Goal: Task Accomplishment & Management: Use online tool/utility

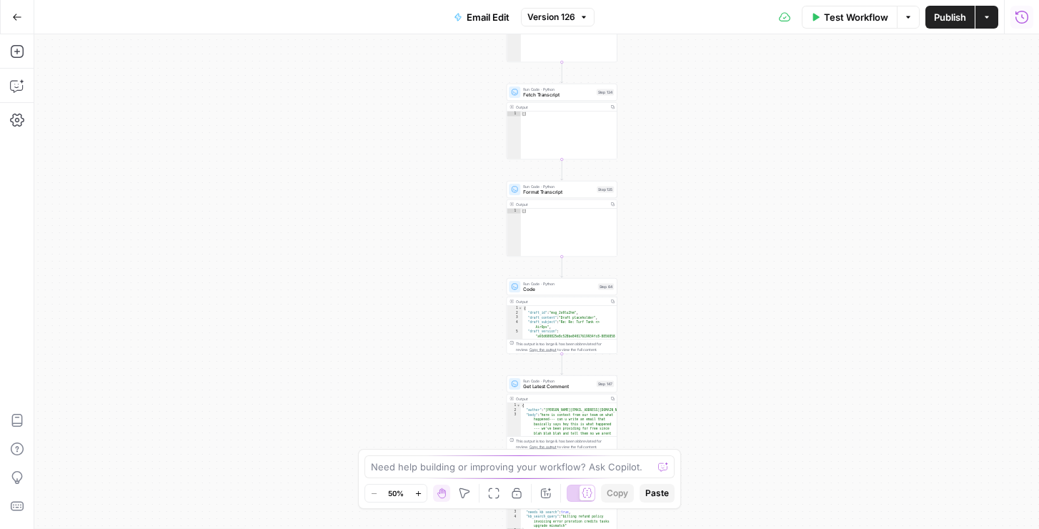
click at [1018, 16] on icon "button" at bounding box center [1021, 17] width 14 height 14
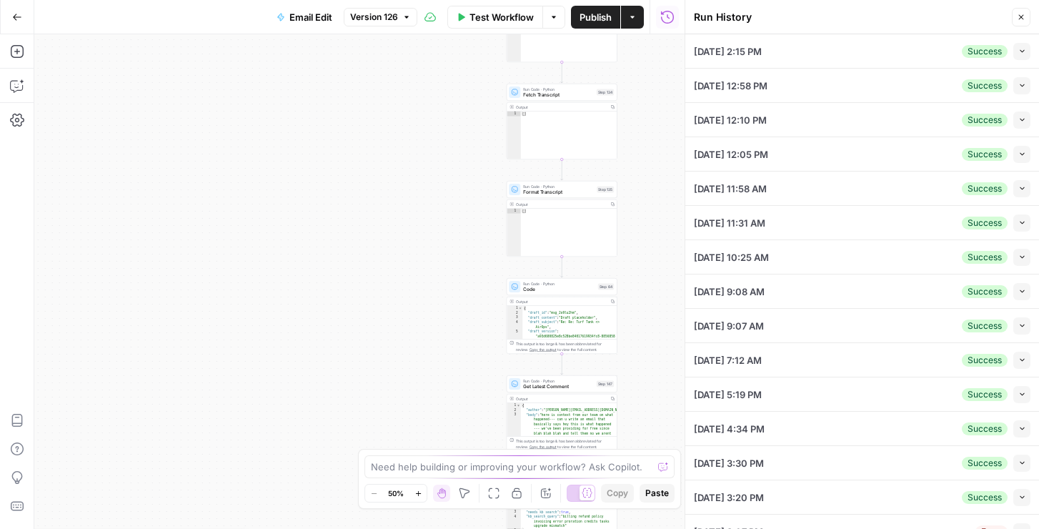
click at [1023, 50] on icon "button" at bounding box center [1022, 51] width 8 height 8
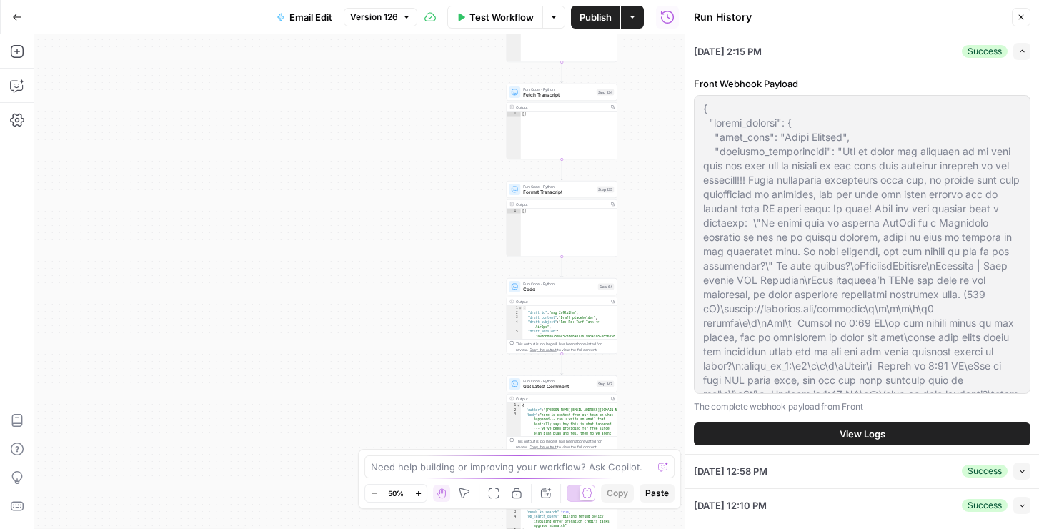
click at [819, 434] on button "View Logs" at bounding box center [862, 433] width 336 height 23
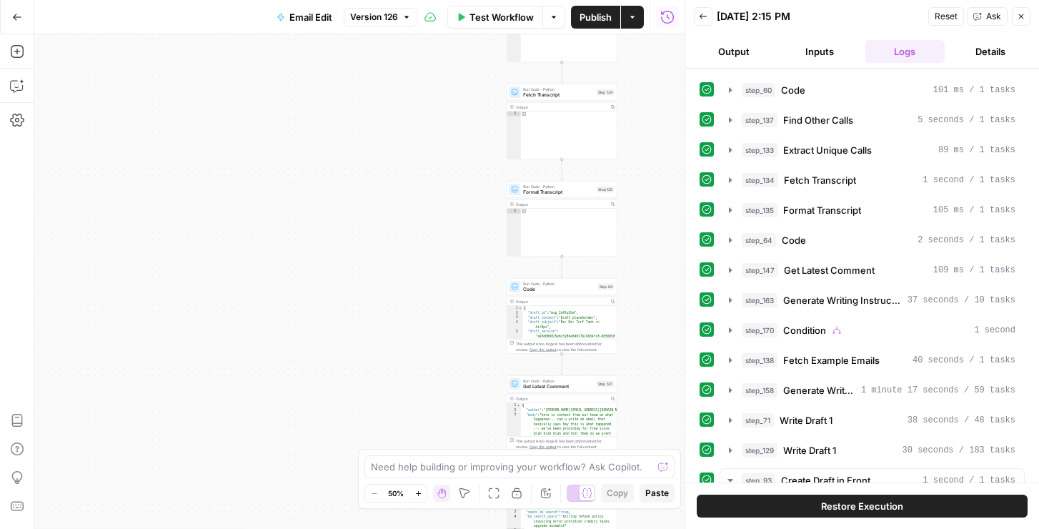
scroll to position [312, 0]
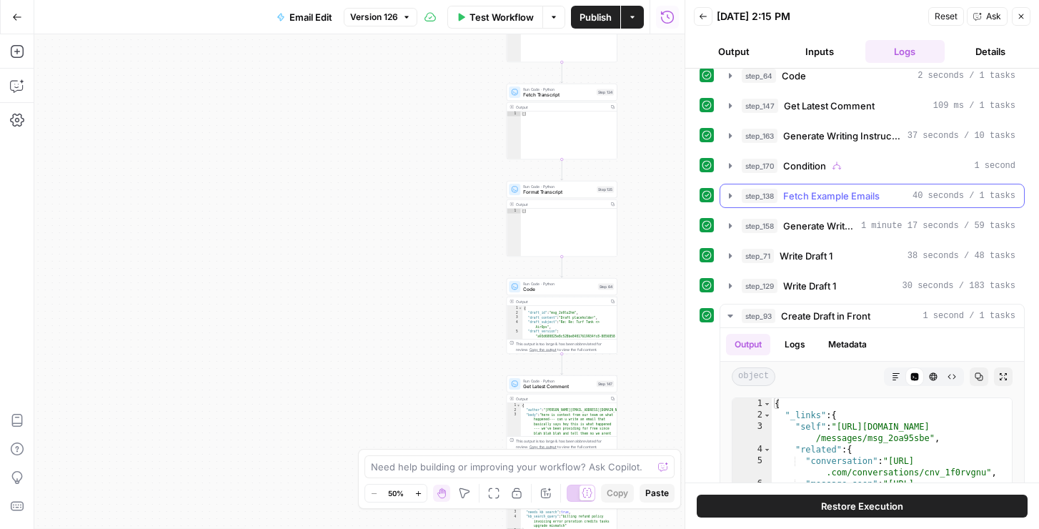
click at [830, 199] on span "Fetch Example Emails" at bounding box center [831, 196] width 96 height 14
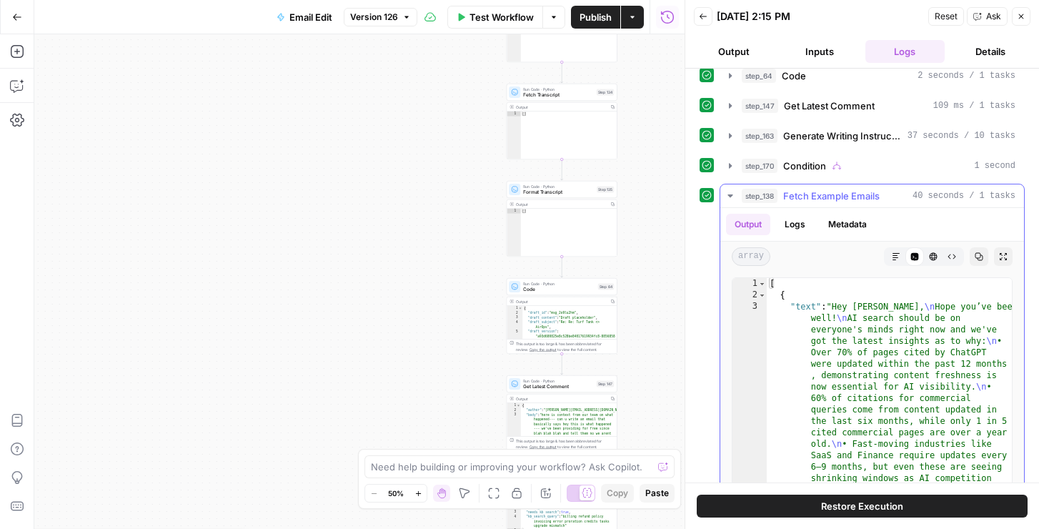
click at [831, 199] on span "Fetch Example Emails" at bounding box center [831, 196] width 96 height 14
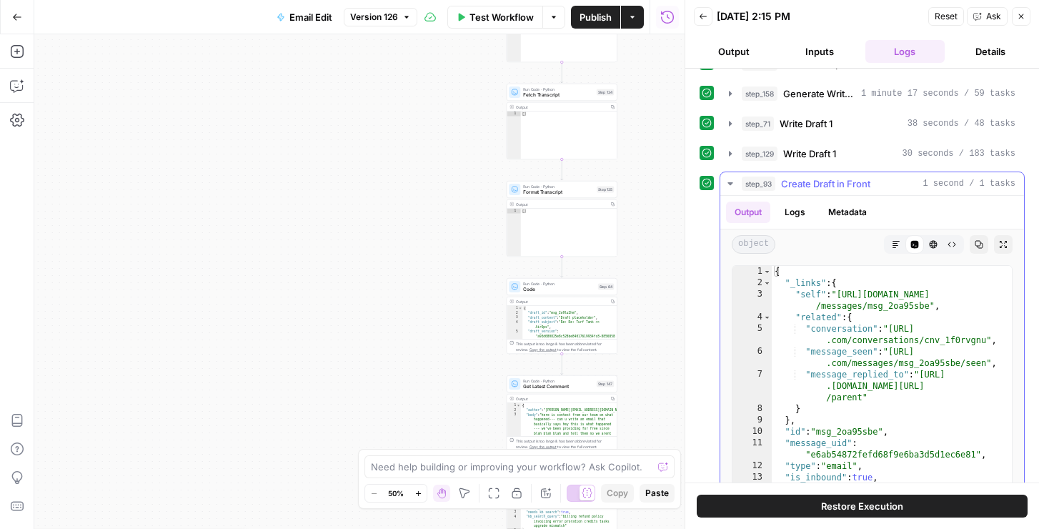
scroll to position [391, 0]
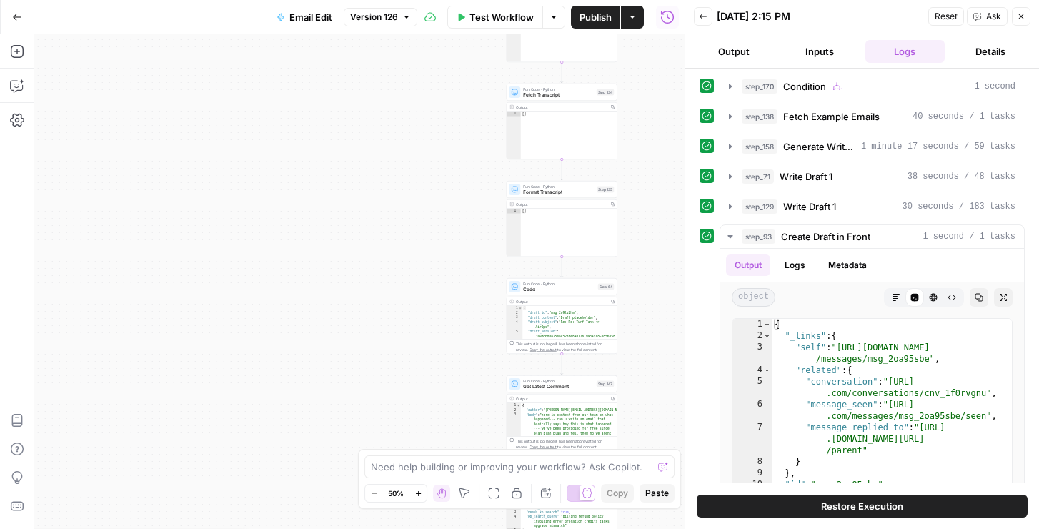
click at [809, 194] on div "step_157 Prompt LLM 3 seconds / 1 tasks step_148 Run Code 85 ms / 1 tasks step_…" at bounding box center [861, 145] width 325 height 922
click at [809, 182] on span "Write Draft 1" at bounding box center [805, 176] width 53 height 14
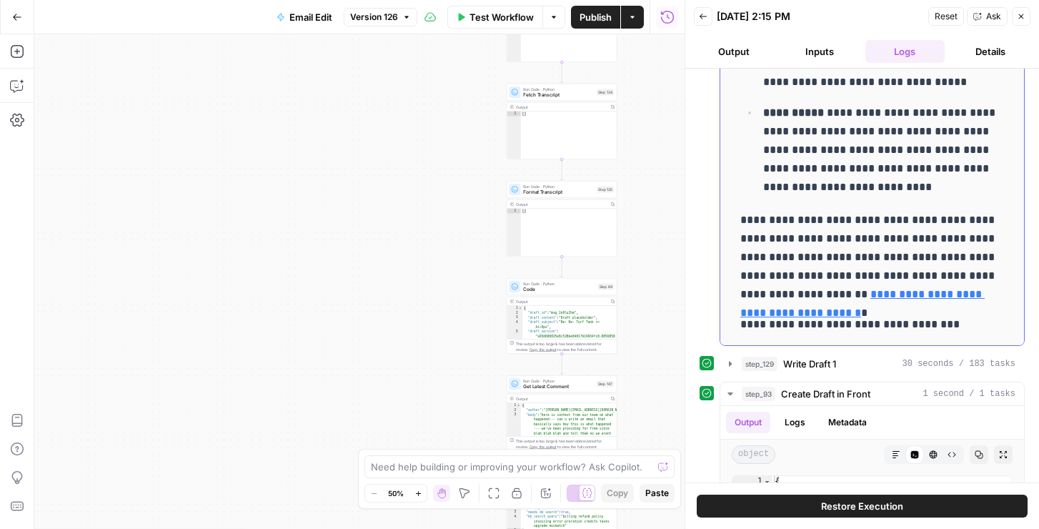
scroll to position [748, 0]
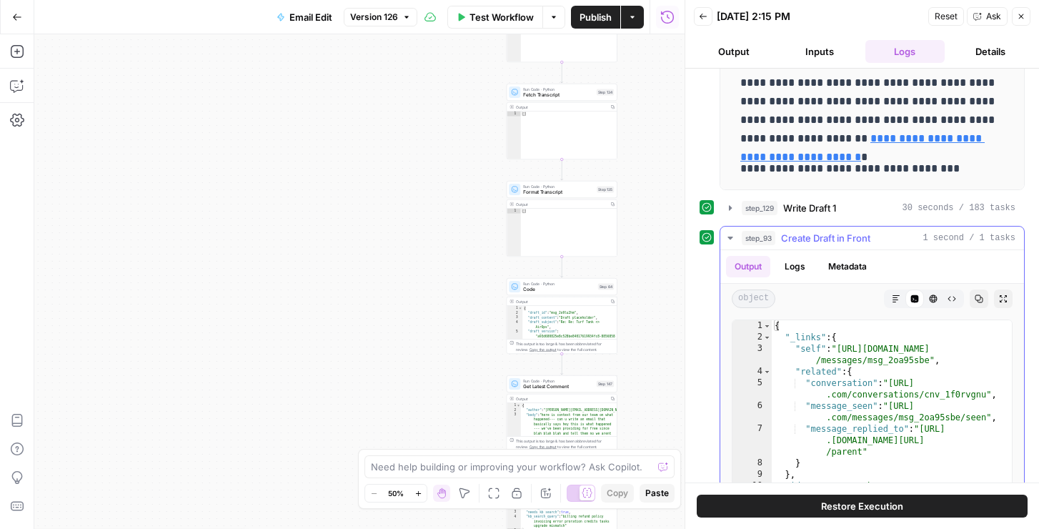
click at [800, 208] on span "Write Draft 1" at bounding box center [809, 208] width 53 height 14
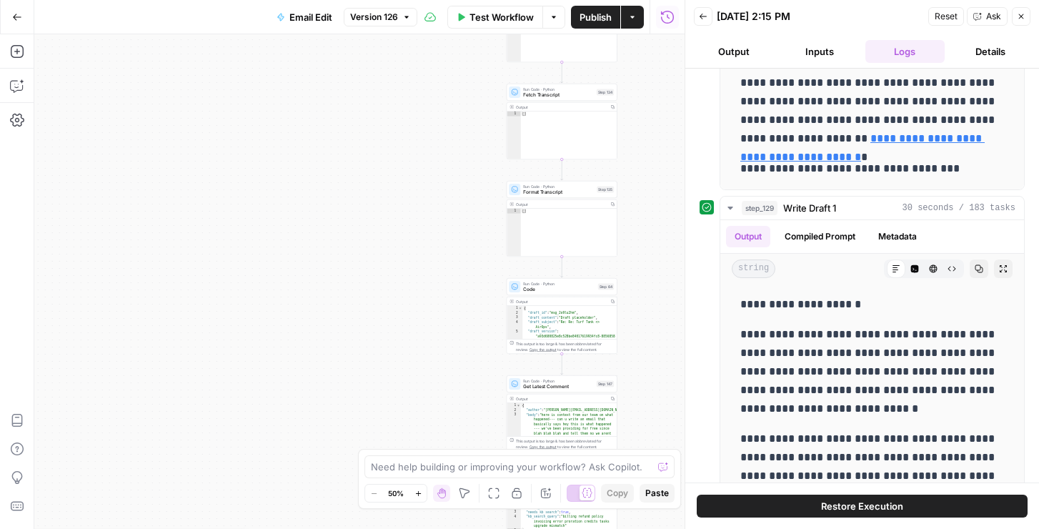
click at [827, 501] on span "Restore Execution" at bounding box center [862, 506] width 82 height 14
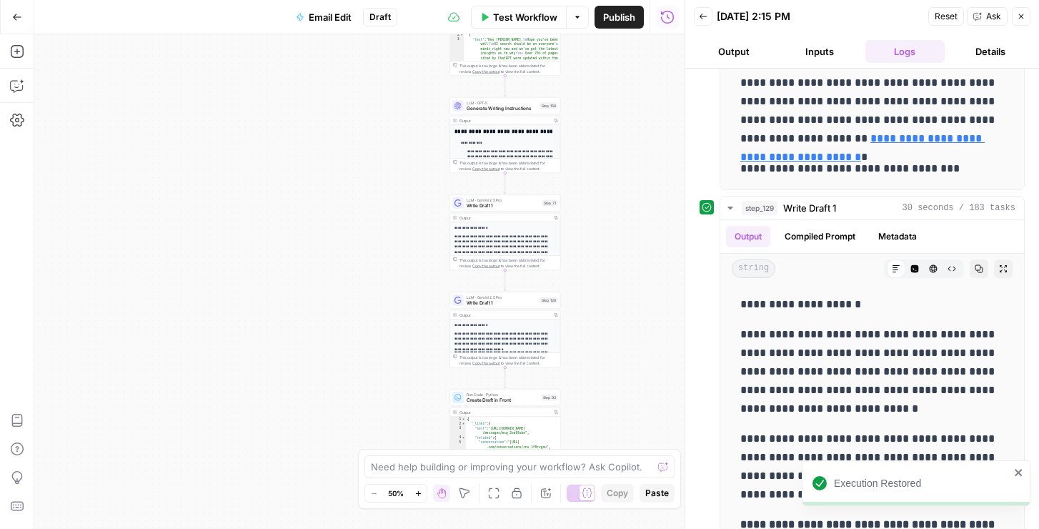
click at [519, 300] on span "Write Draft 1" at bounding box center [501, 302] width 71 height 7
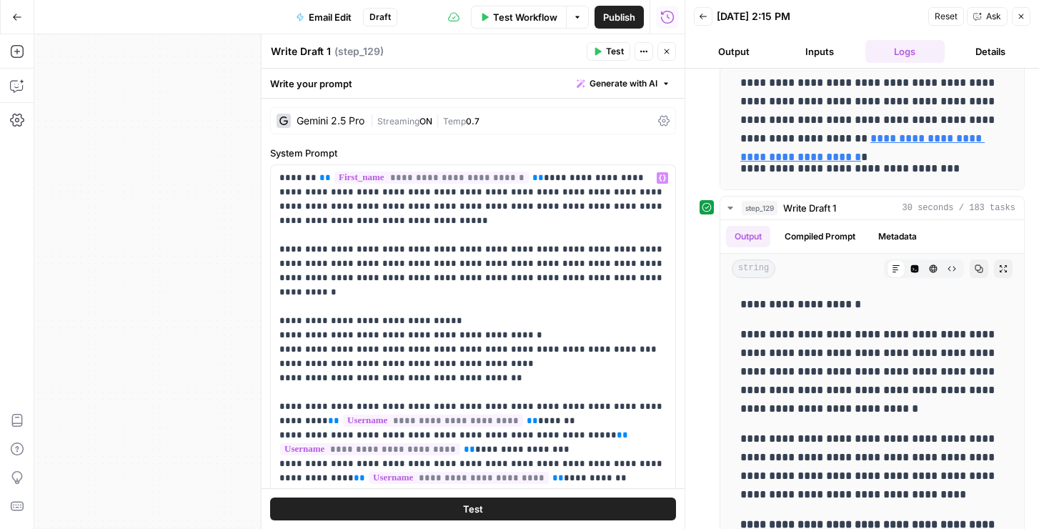
click at [459, 123] on span "Temp" at bounding box center [454, 121] width 23 height 11
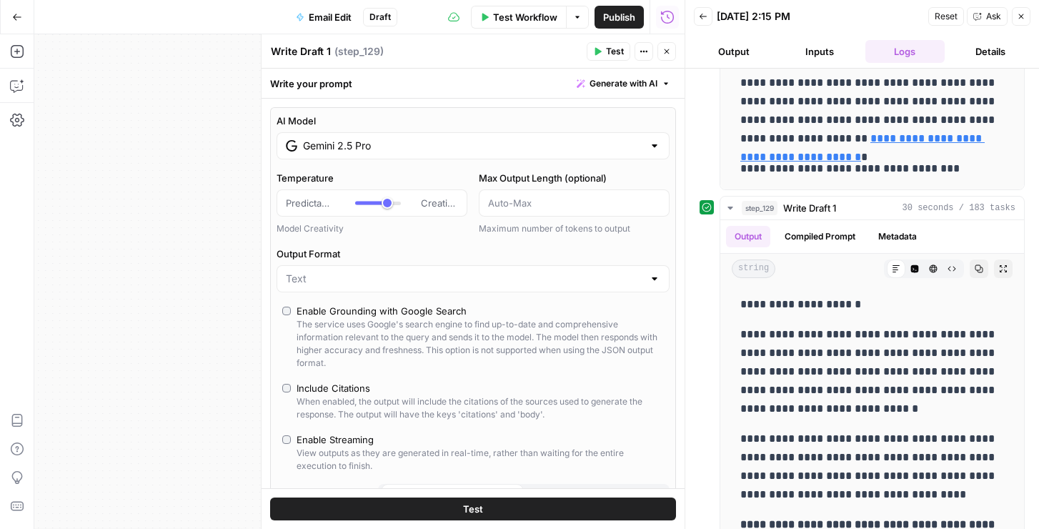
click at [389, 141] on input "Gemini 2.5 Pro" at bounding box center [473, 146] width 340 height 14
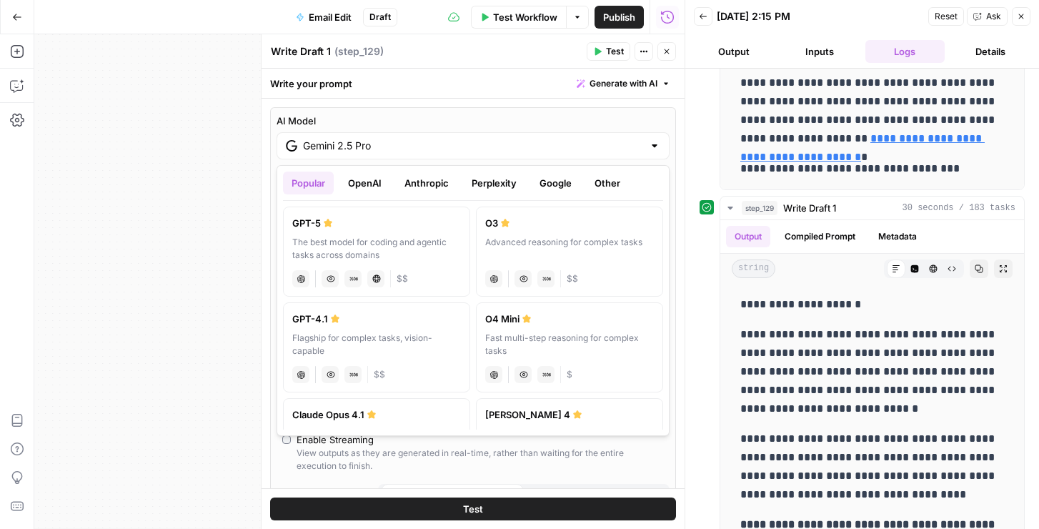
click at [409, 184] on button "Anthropic" at bounding box center [426, 182] width 61 height 23
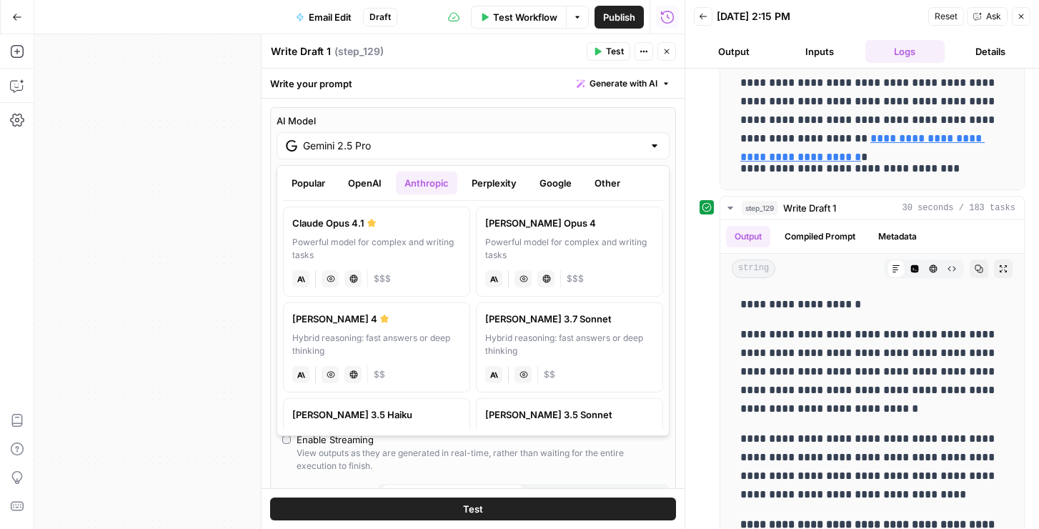
drag, startPoint x: 433, startPoint y: 333, endPoint x: 442, endPoint y: 327, distance: 10.9
click at [433, 333] on div "Hybrid reasoning: fast answers or deep thinking" at bounding box center [376, 344] width 169 height 26
type input "[PERSON_NAME] 4"
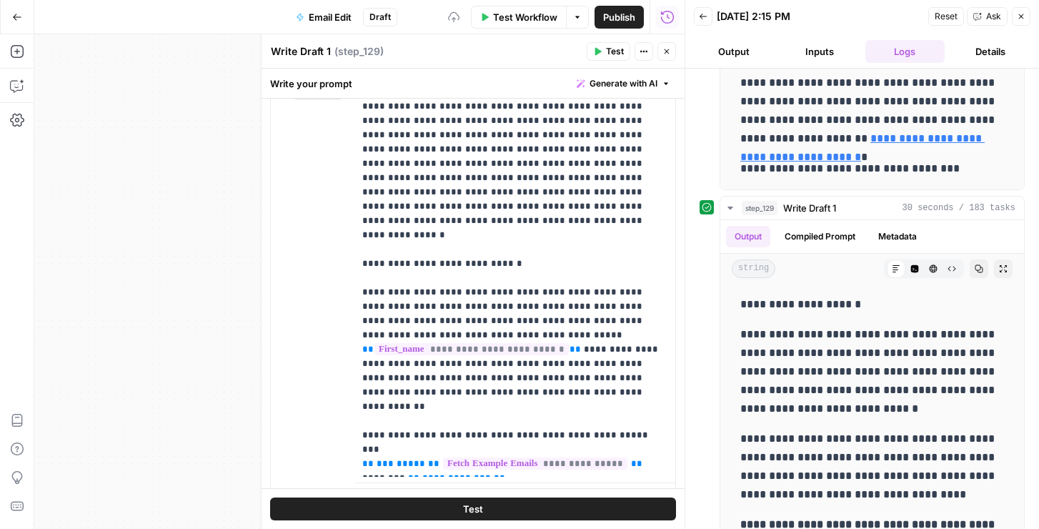
scroll to position [2141, 0]
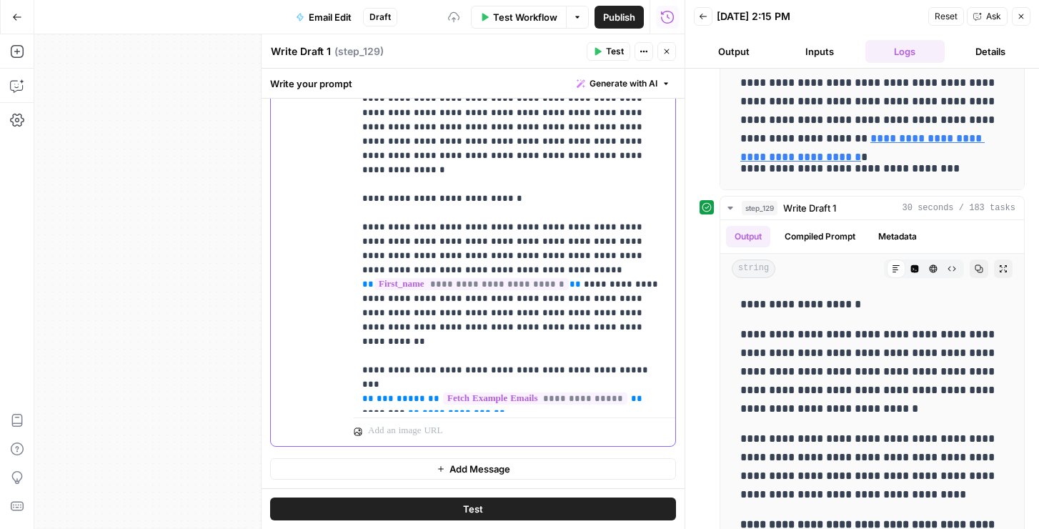
click at [464, 409] on div "**********" at bounding box center [514, 212] width 321 height 397
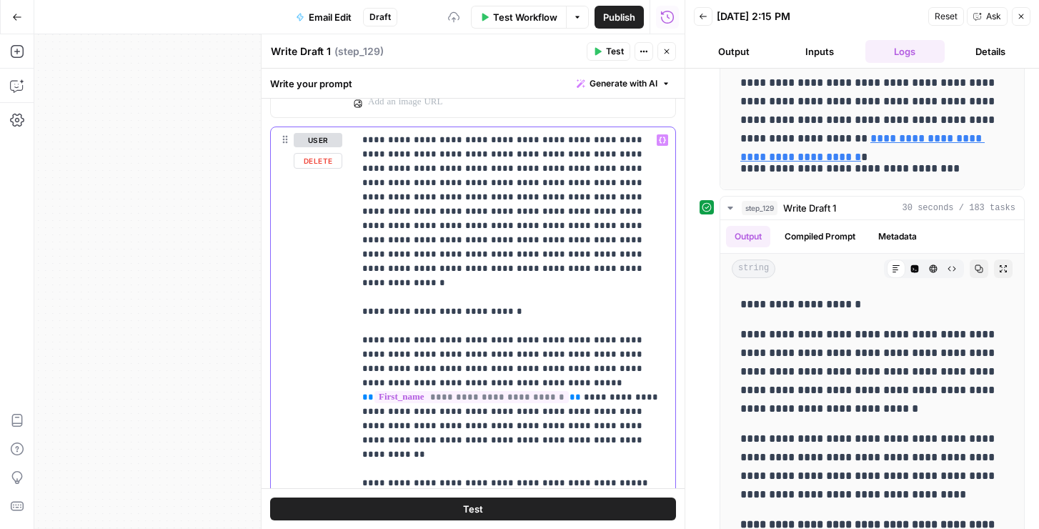
scroll to position [1878, 0]
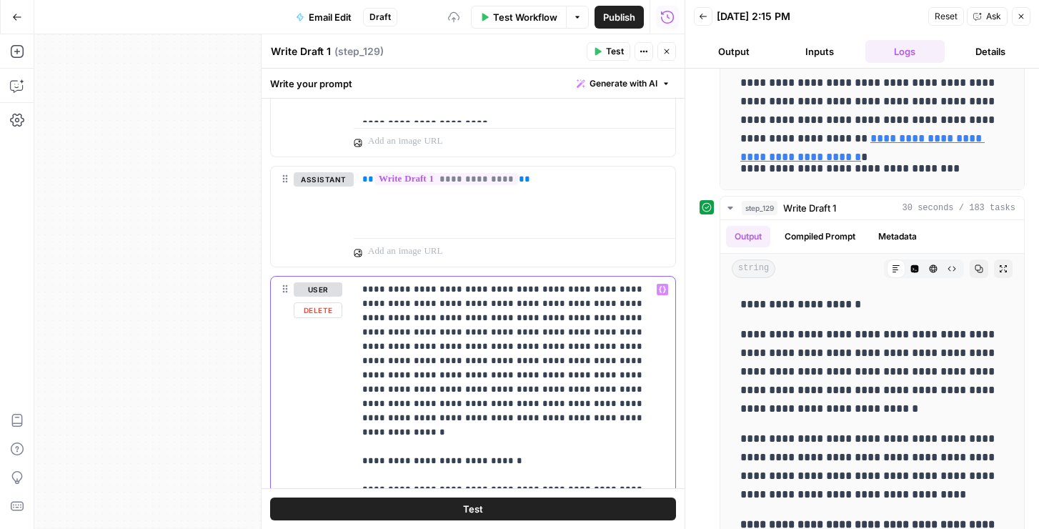
click at [561, 288] on p "**********" at bounding box center [514, 475] width 304 height 386
drag, startPoint x: 556, startPoint y: 288, endPoint x: 521, endPoint y: 291, distance: 35.9
click at [521, 291] on p "**********" at bounding box center [514, 475] width 304 height 386
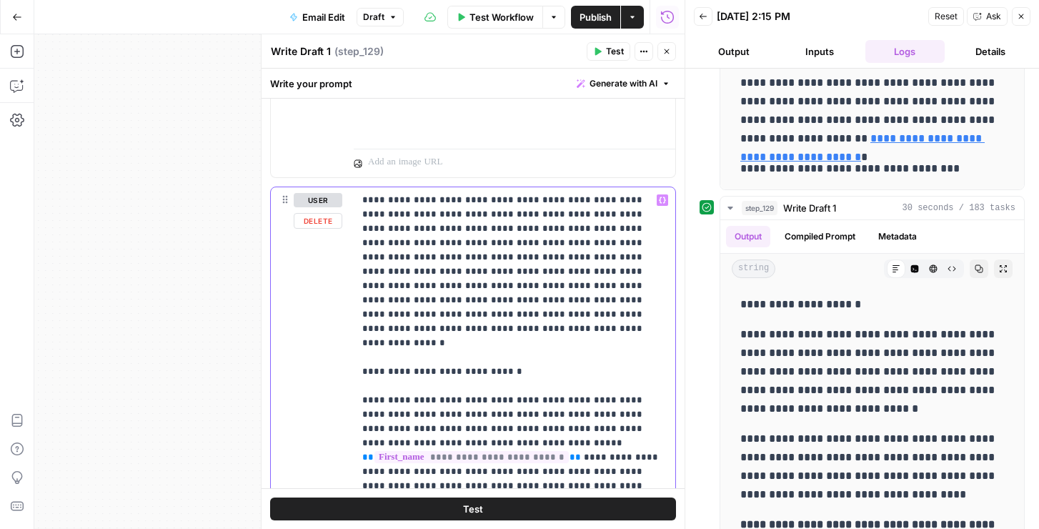
scroll to position [1971, 0]
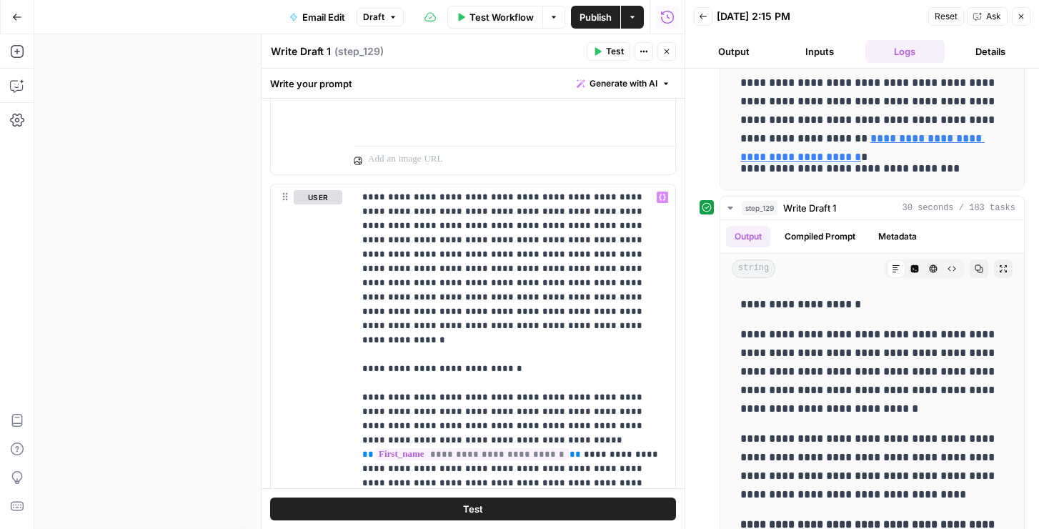
click at [602, 52] on button "Test" at bounding box center [608, 51] width 44 height 19
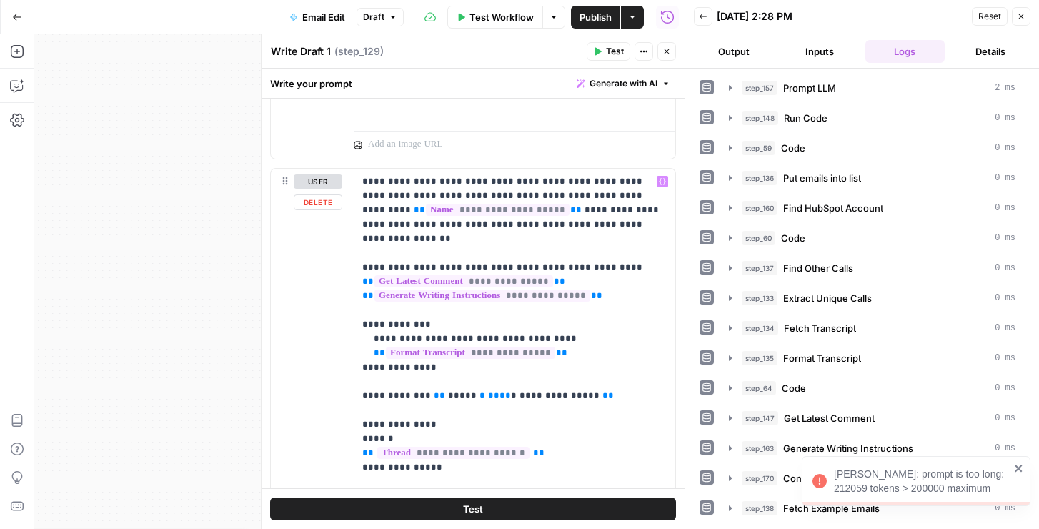
scroll to position [1493, 0]
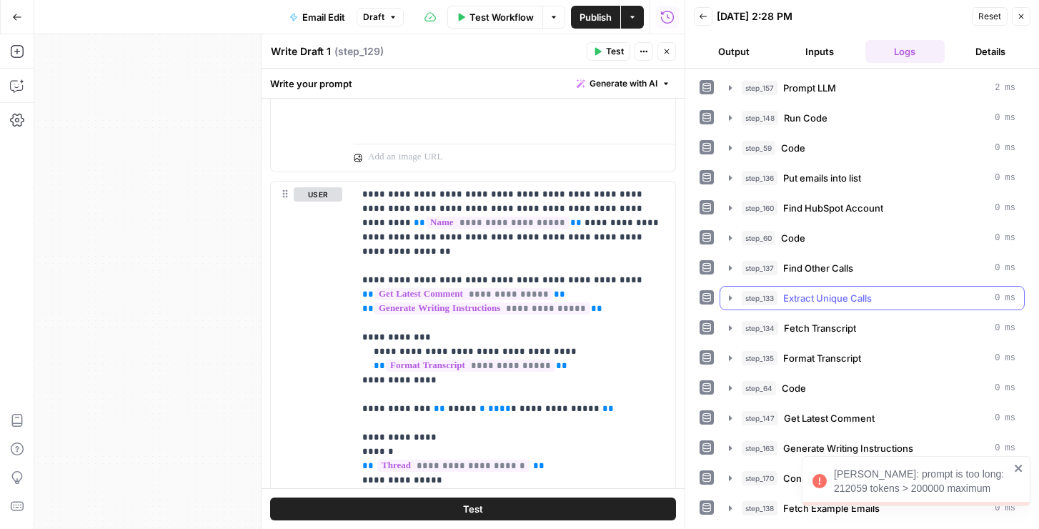
click at [789, 321] on span "Fetch Transcript" at bounding box center [820, 328] width 72 height 14
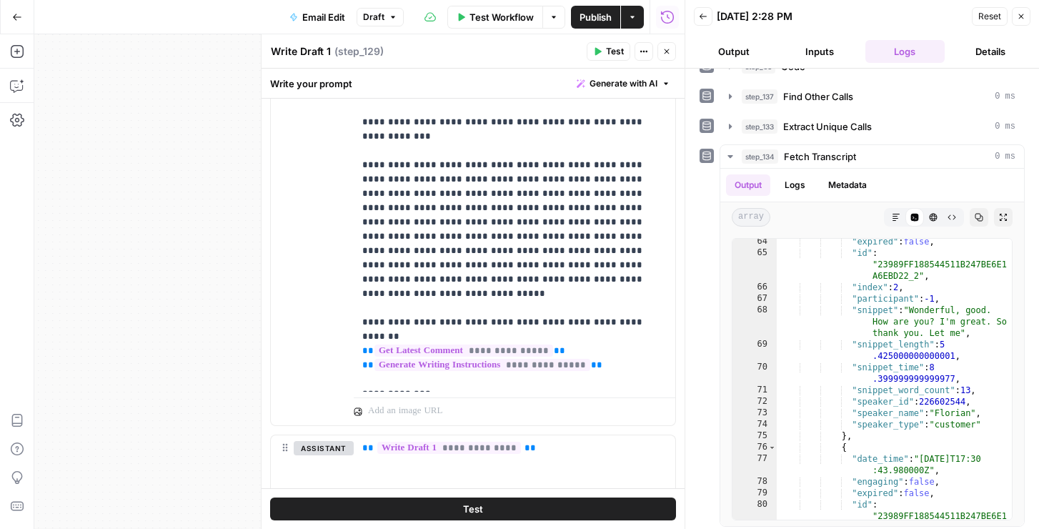
scroll to position [1123, 0]
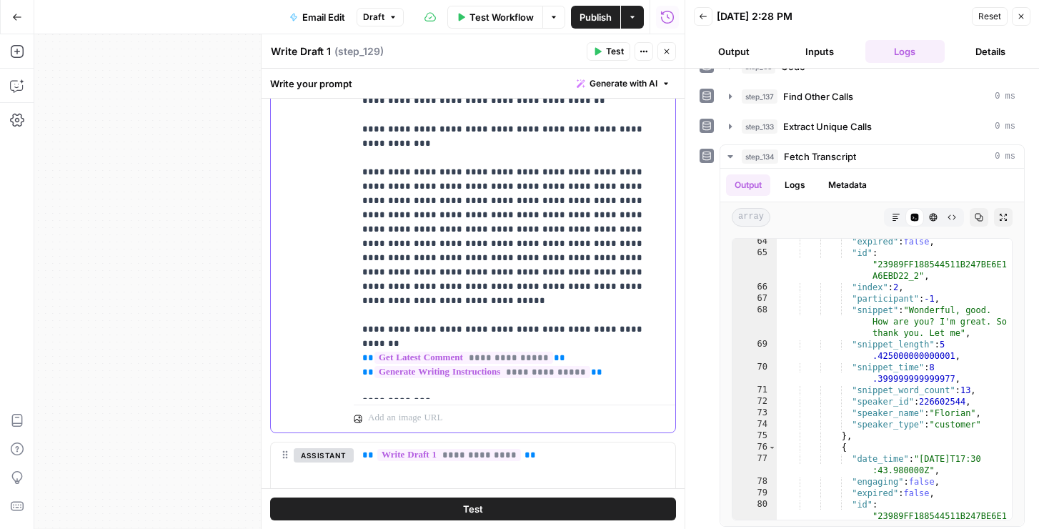
click at [526, 204] on p "**********" at bounding box center [514, 486] width 304 height 1329
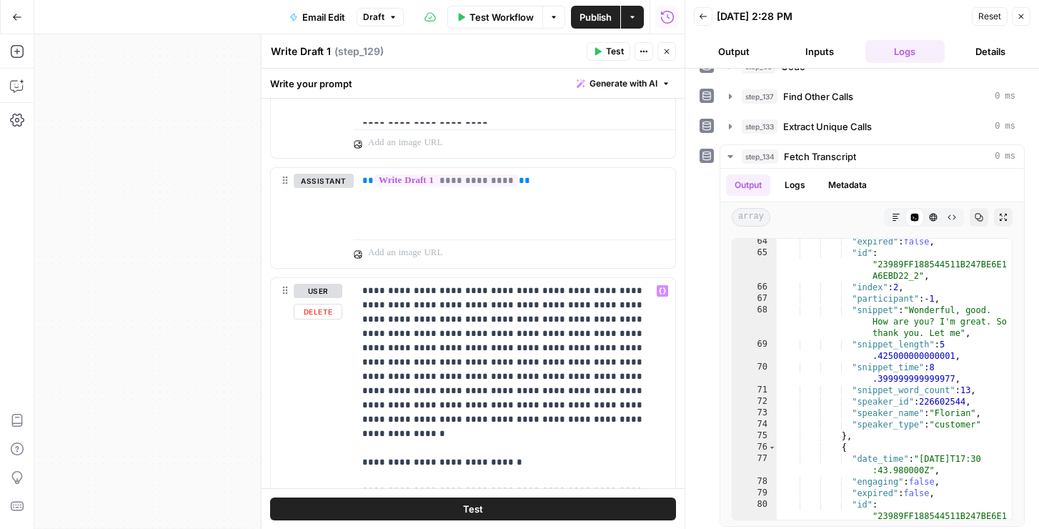
scroll to position [1748, 0]
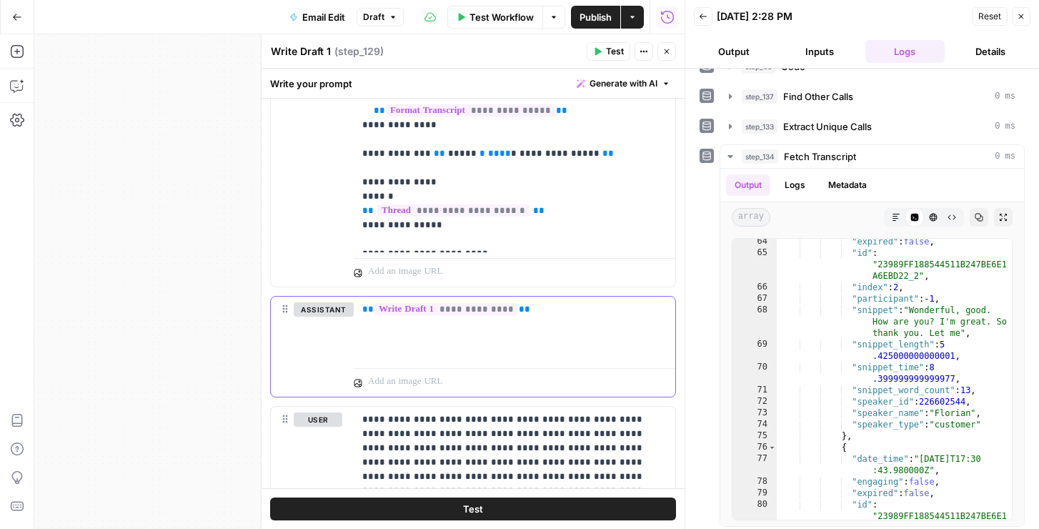
click at [310, 329] on button "Delete" at bounding box center [324, 330] width 60 height 16
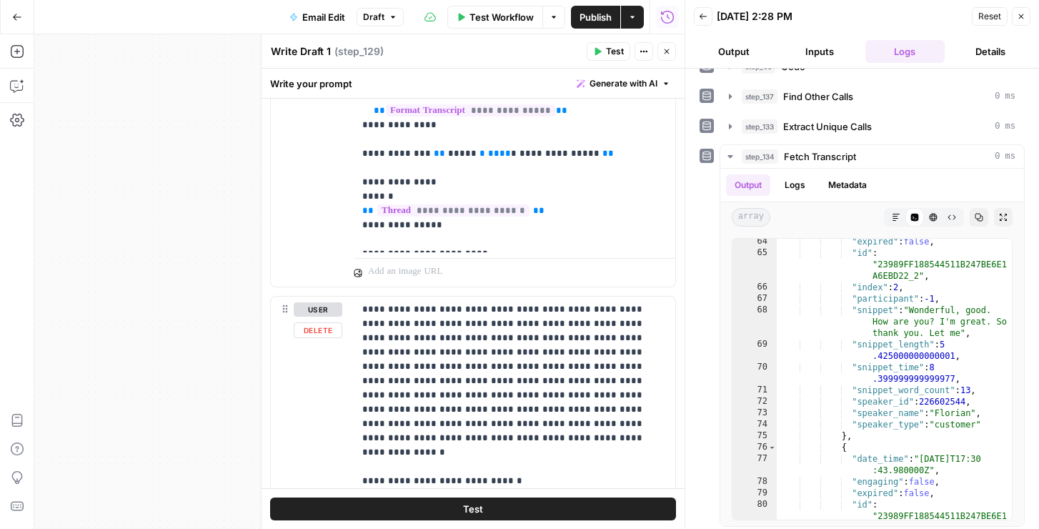
scroll to position [1461, 0]
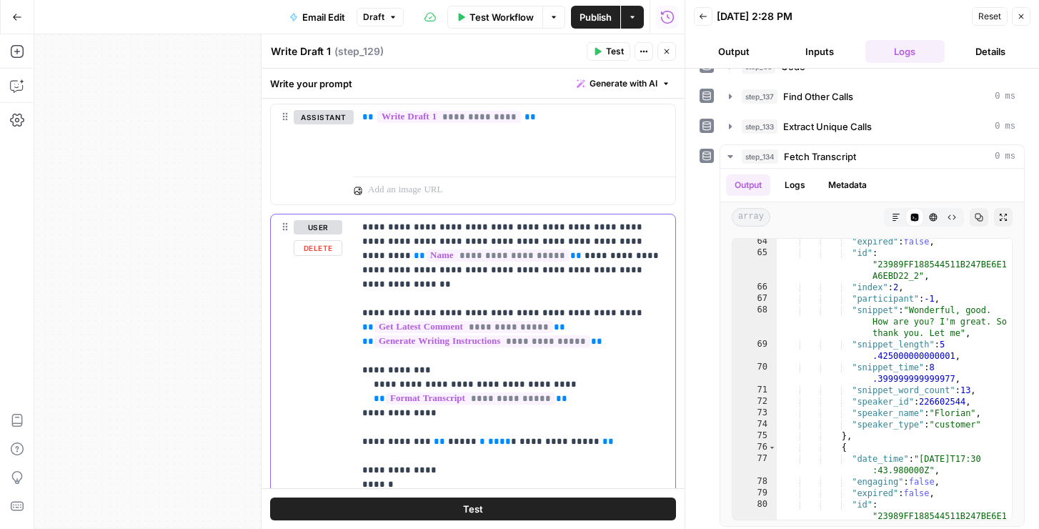
click at [321, 252] on button "Delete" at bounding box center [318, 248] width 49 height 16
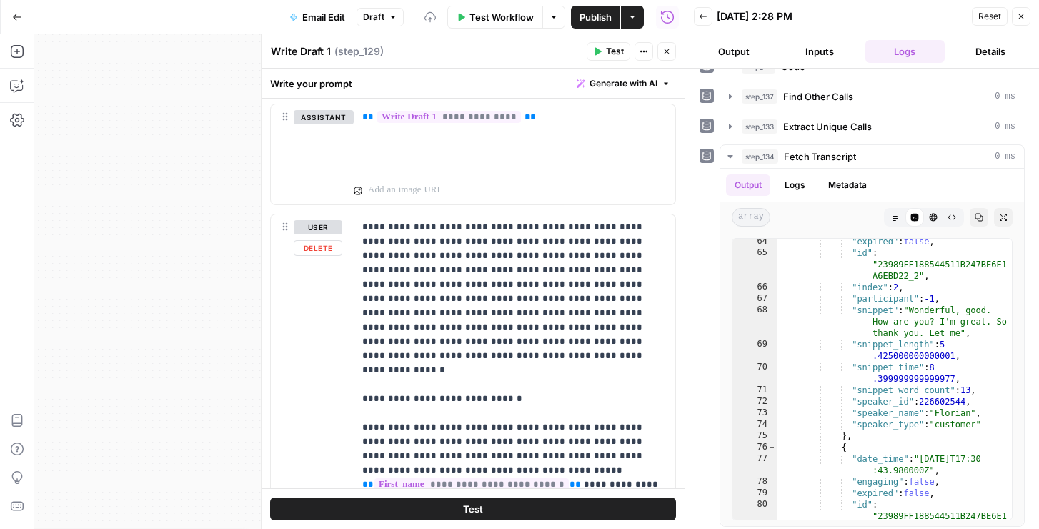
scroll to position [1661, 0]
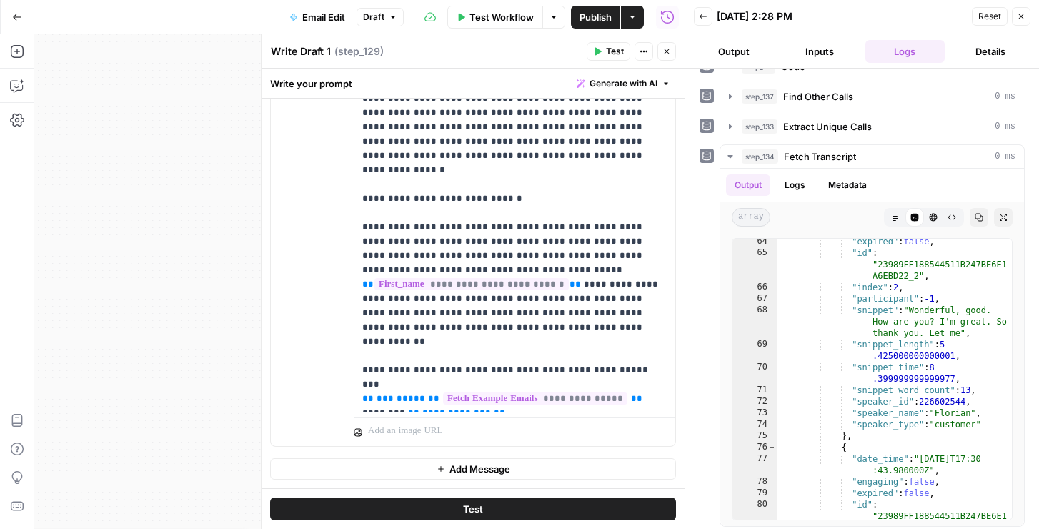
click at [431, 506] on button "Test" at bounding box center [473, 508] width 406 height 23
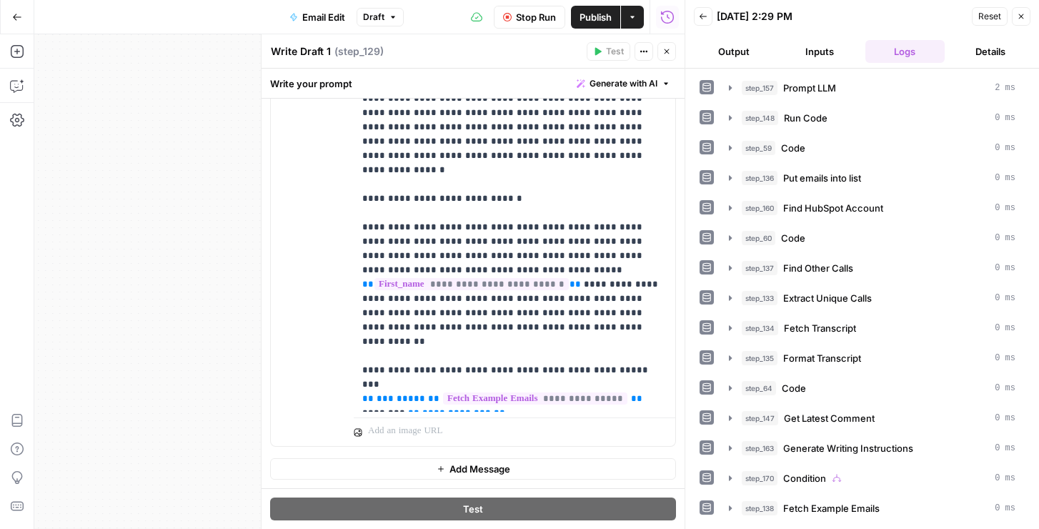
click at [736, 53] on button "Output" at bounding box center [734, 51] width 80 height 23
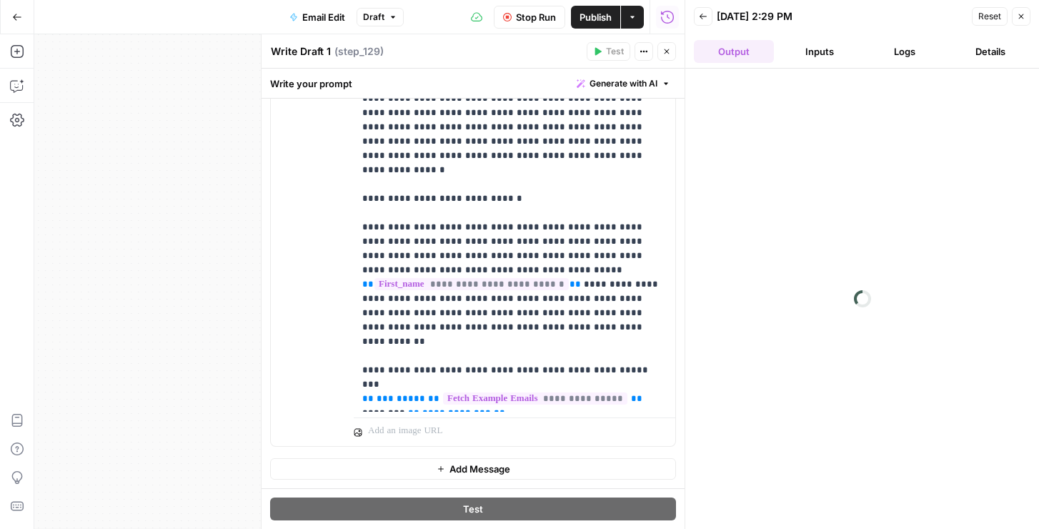
click at [671, 54] on button "Close" at bounding box center [666, 51] width 19 height 19
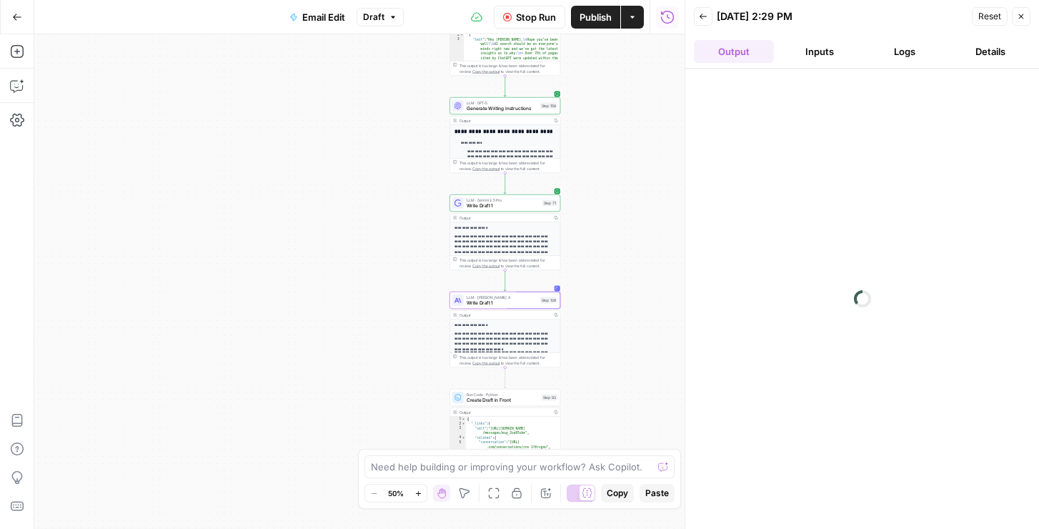
click at [589, 24] on button "Publish" at bounding box center [595, 17] width 49 height 23
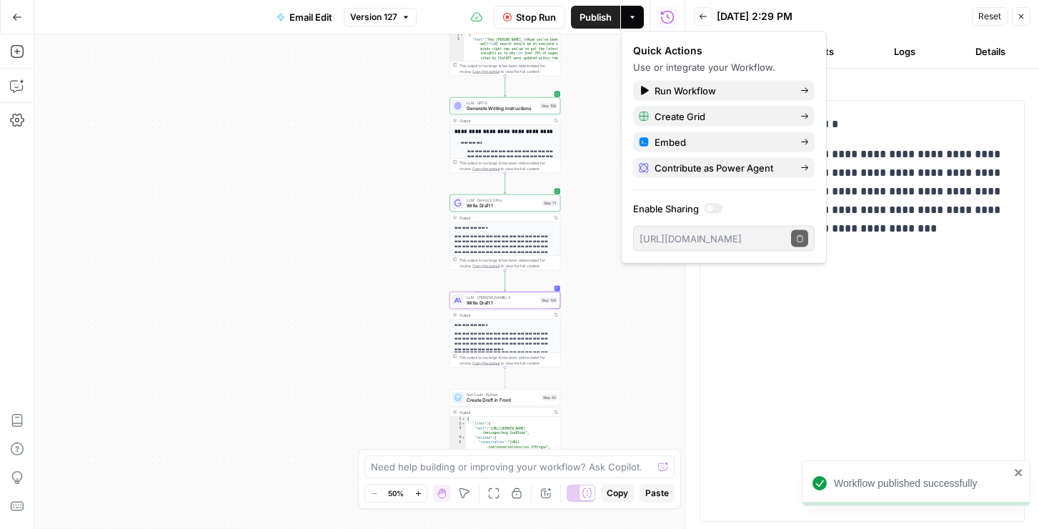
click at [908, 205] on p "**********" at bounding box center [861, 191] width 289 height 93
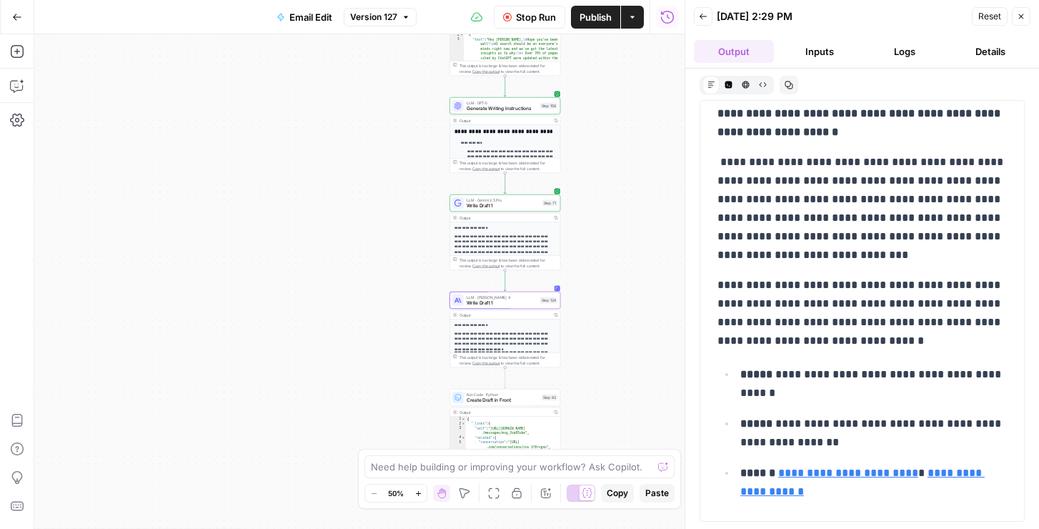
scroll to position [221, 0]
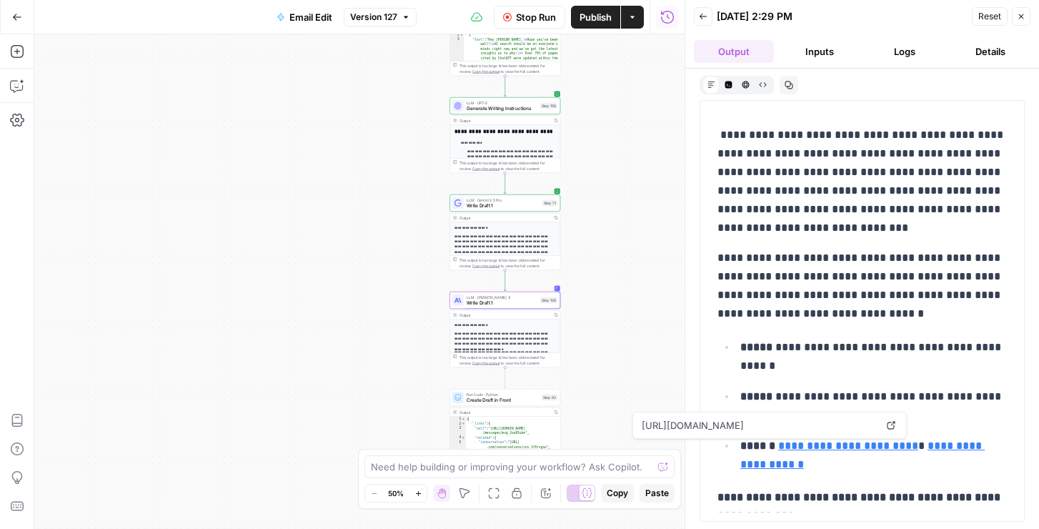
click at [833, 447] on link "**********" at bounding box center [848, 445] width 140 height 11
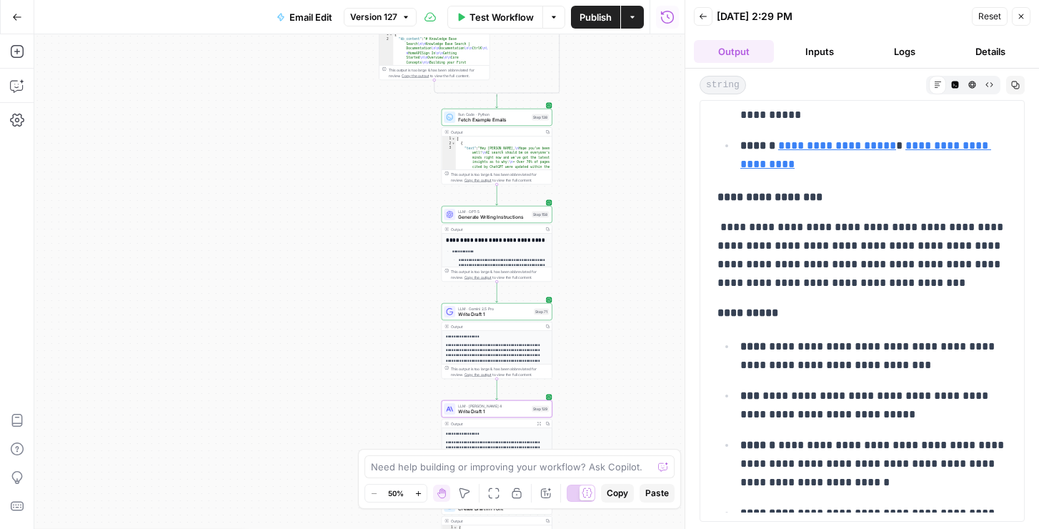
scroll to position [1029, 0]
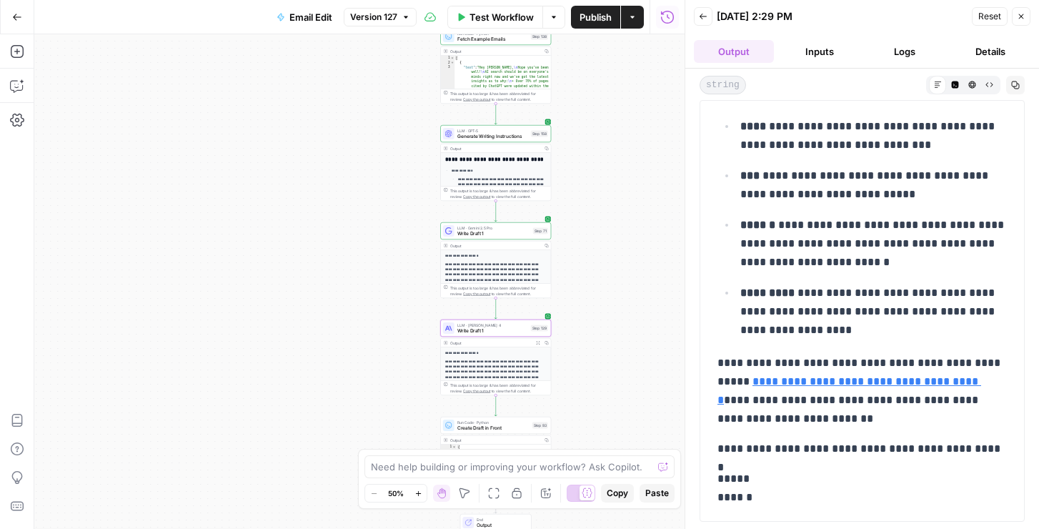
click at [494, 141] on div "LLM · GPT-5 Generate Writing Instructions Step 158 Copy step Delete step Add No…" at bounding box center [495, 133] width 111 height 17
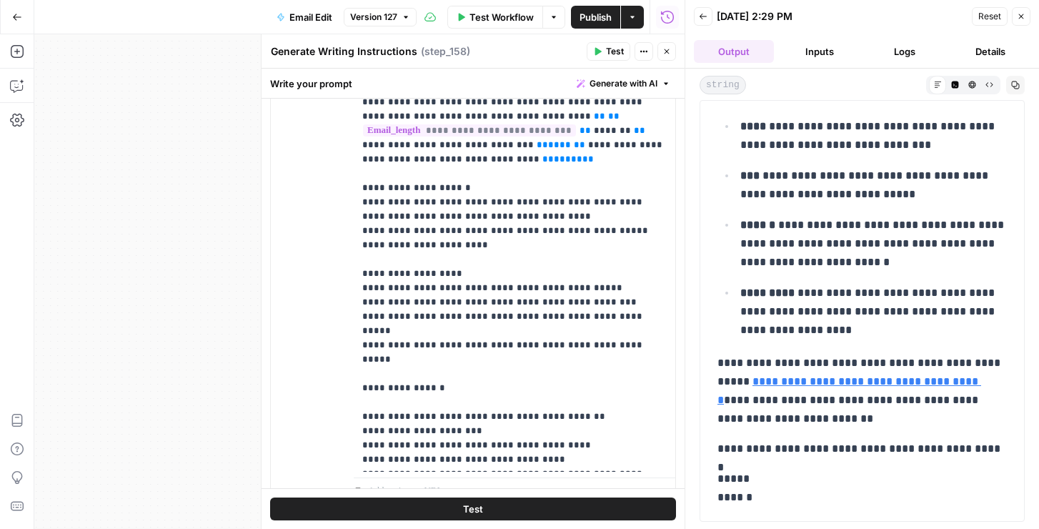
scroll to position [949, 0]
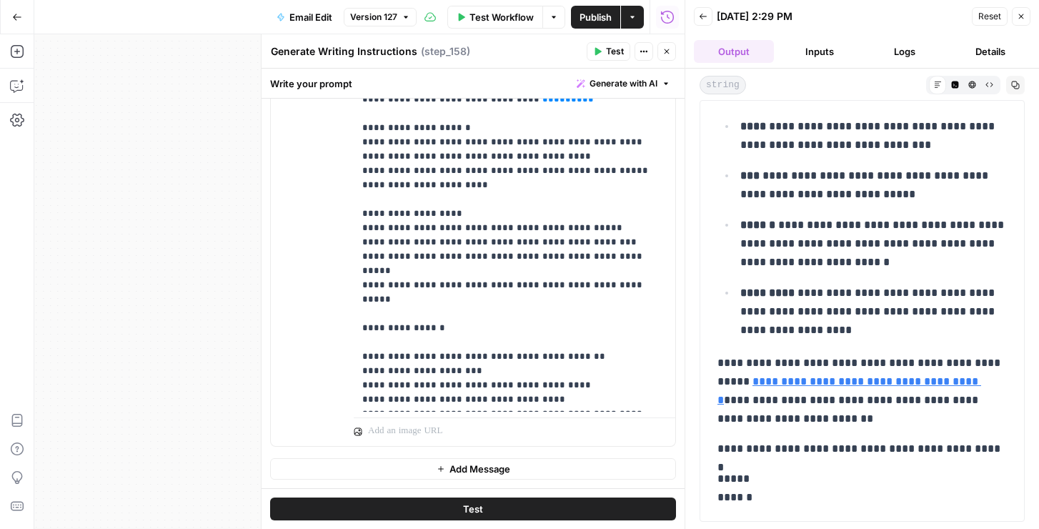
click at [674, 49] on button "Close" at bounding box center [666, 51] width 19 height 19
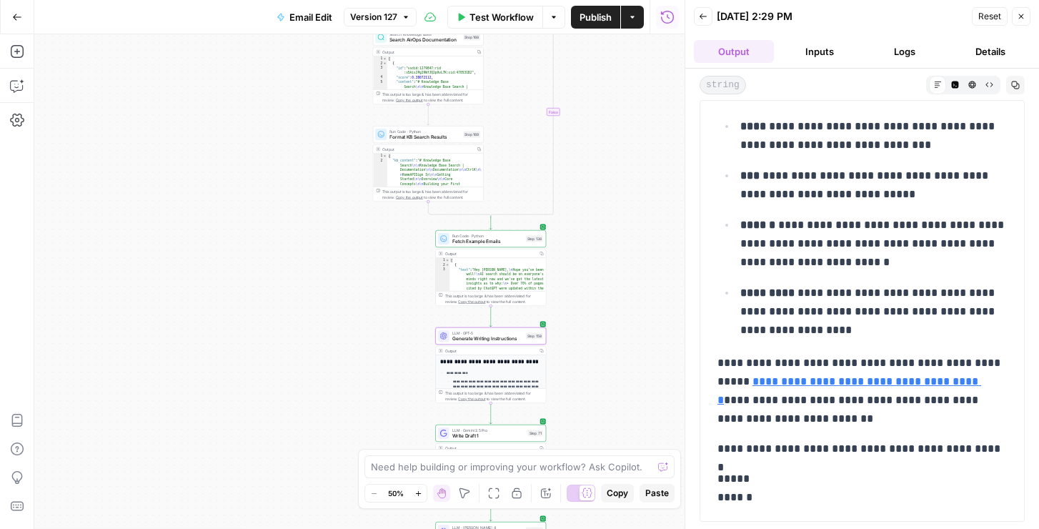
click at [476, 336] on span "Generate Writing Instructions" at bounding box center [487, 338] width 71 height 7
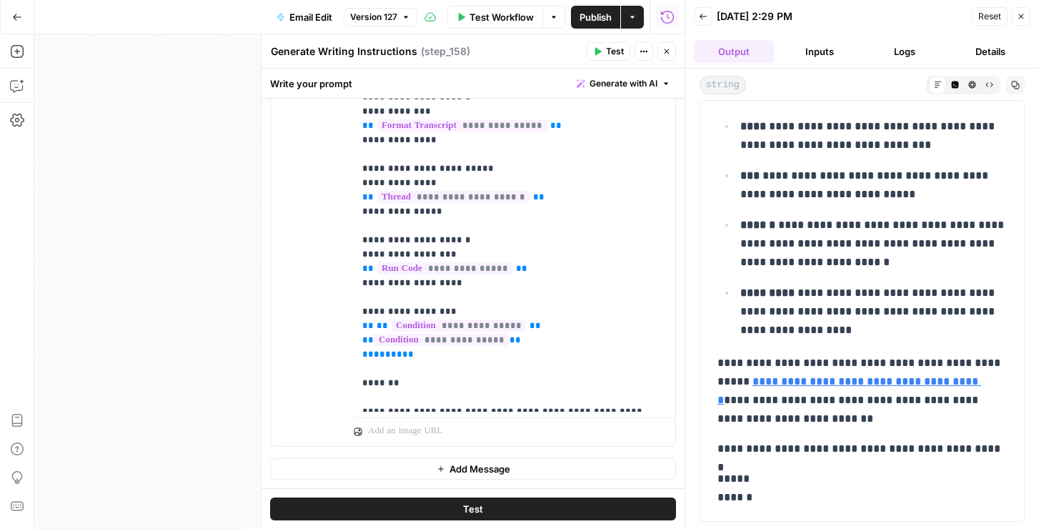
scroll to position [311, 0]
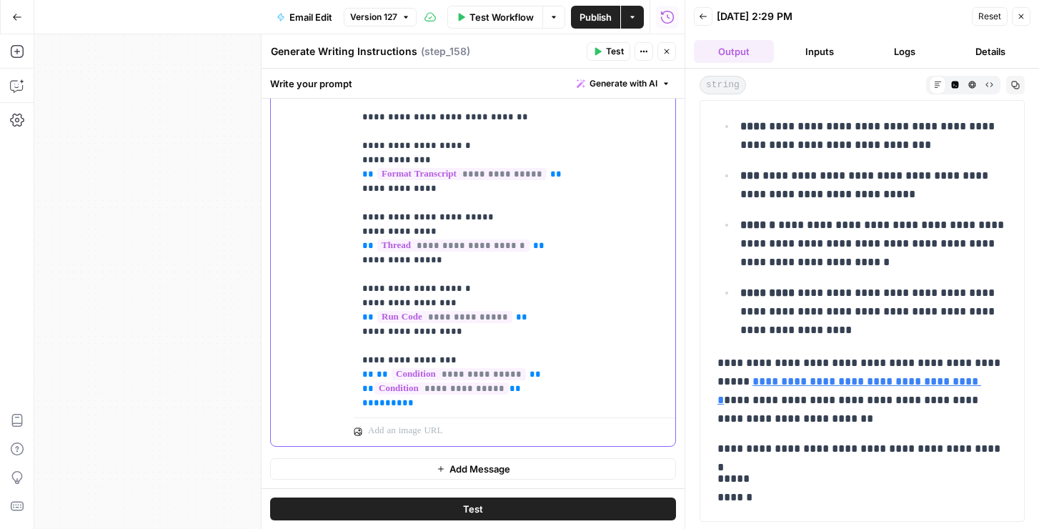
drag, startPoint x: 416, startPoint y: 361, endPoint x: 352, endPoint y: 314, distance: 80.1
click at [352, 314] on div "**********" at bounding box center [473, 138] width 404 height 616
copy p "**********"
click at [659, 53] on button "Close" at bounding box center [666, 51] width 19 height 19
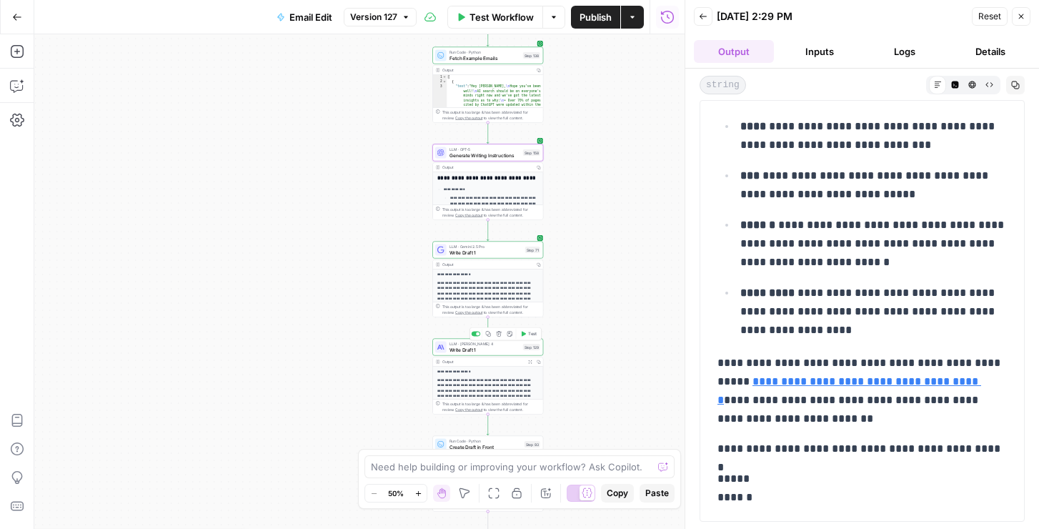
click at [491, 349] on span "Write Draft 1" at bounding box center [484, 349] width 71 height 7
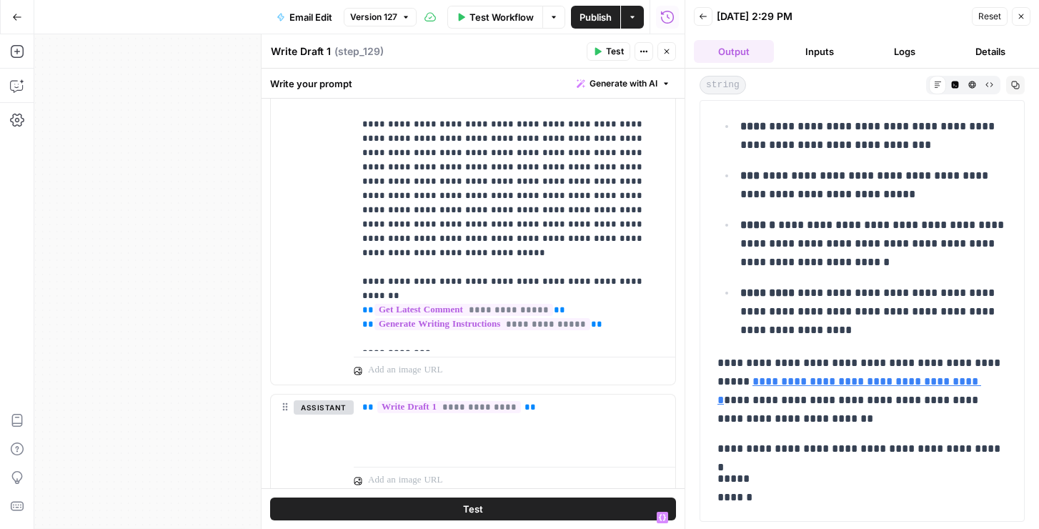
scroll to position [793, 0]
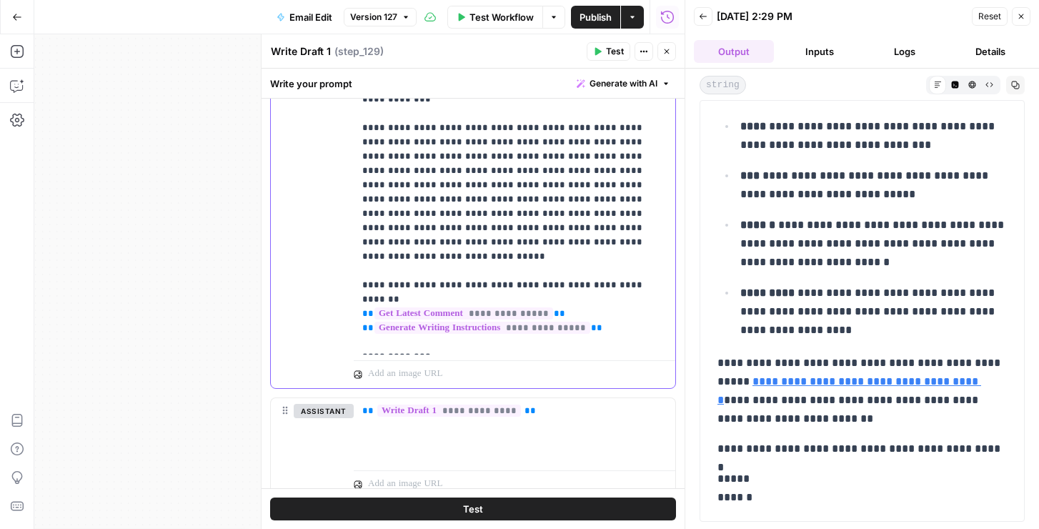
click at [534, 288] on p "**********" at bounding box center [514, 442] width 304 height 1329
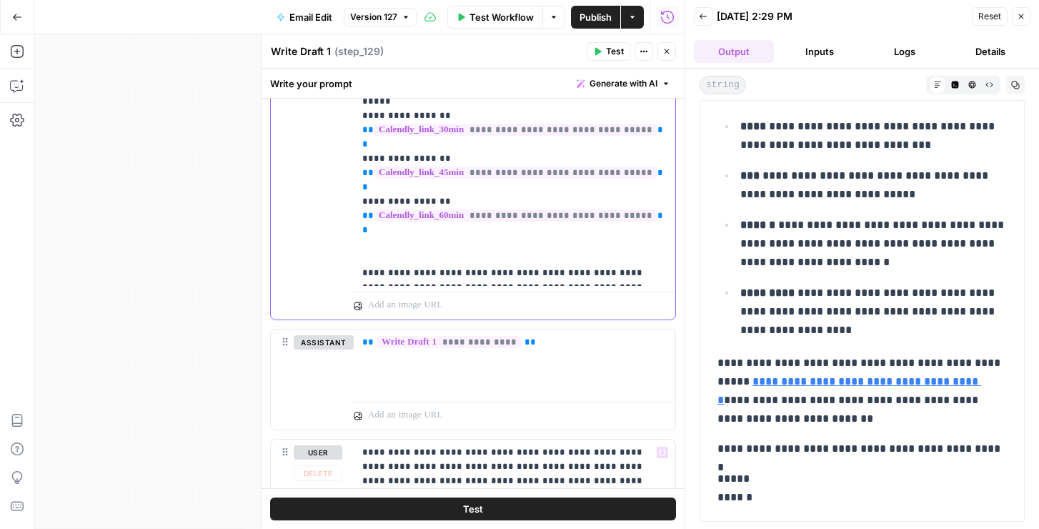
scroll to position [822, 0]
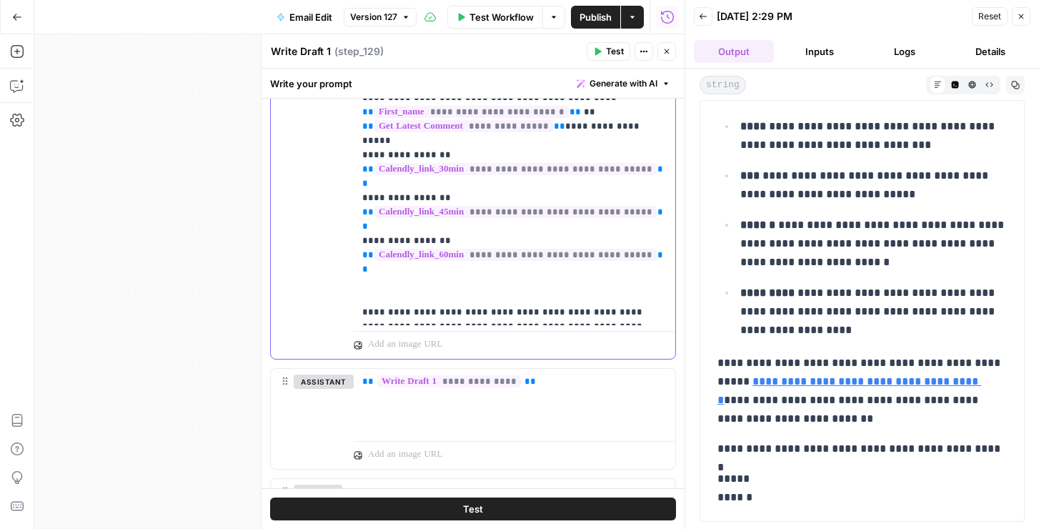
click at [607, 56] on span "Test" at bounding box center [615, 51] width 18 height 13
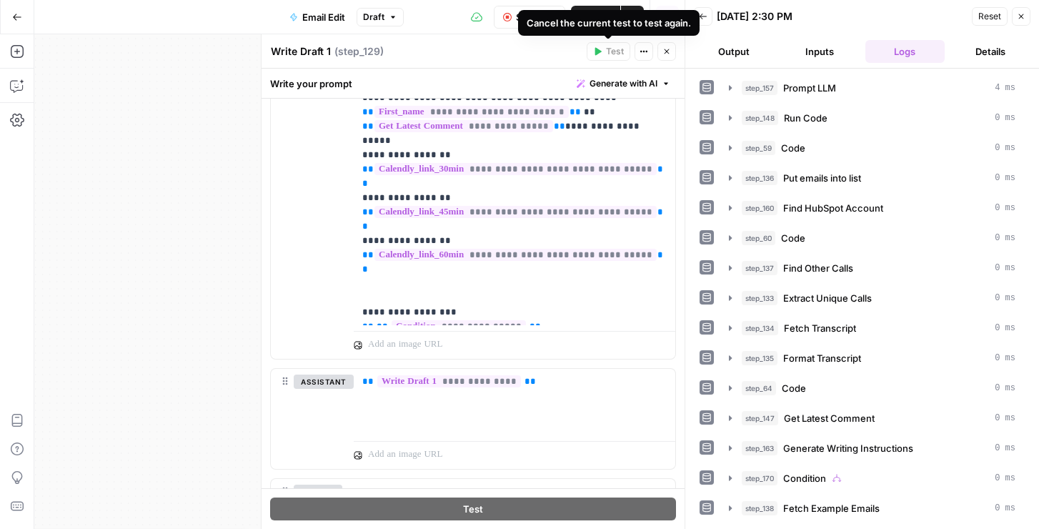
click at [669, 54] on icon "button" at bounding box center [666, 51] width 9 height 9
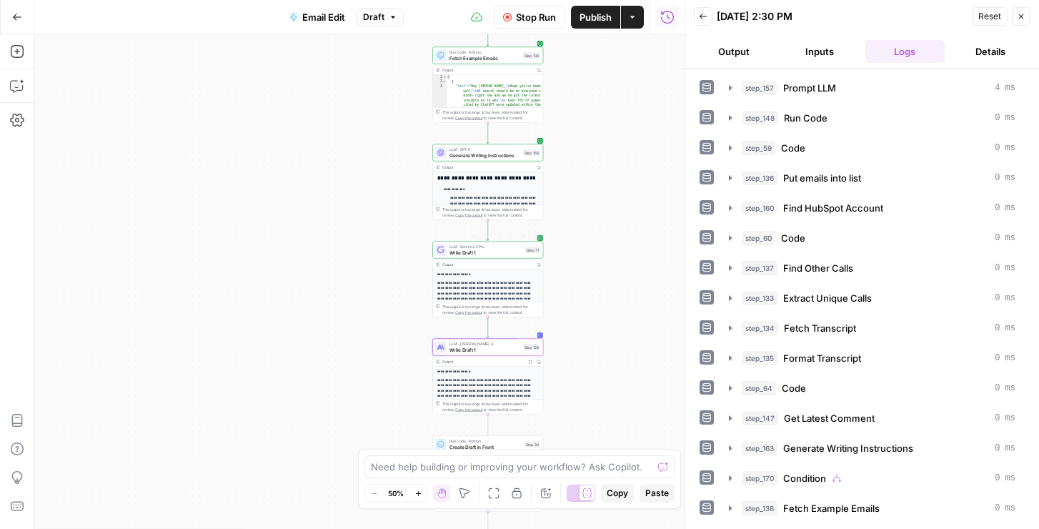
click at [493, 256] on div "LLM · Gemini 2.5 Pro Write Draft 1 Step 71 Copy step Delete step Add Note Test" at bounding box center [487, 249] width 111 height 17
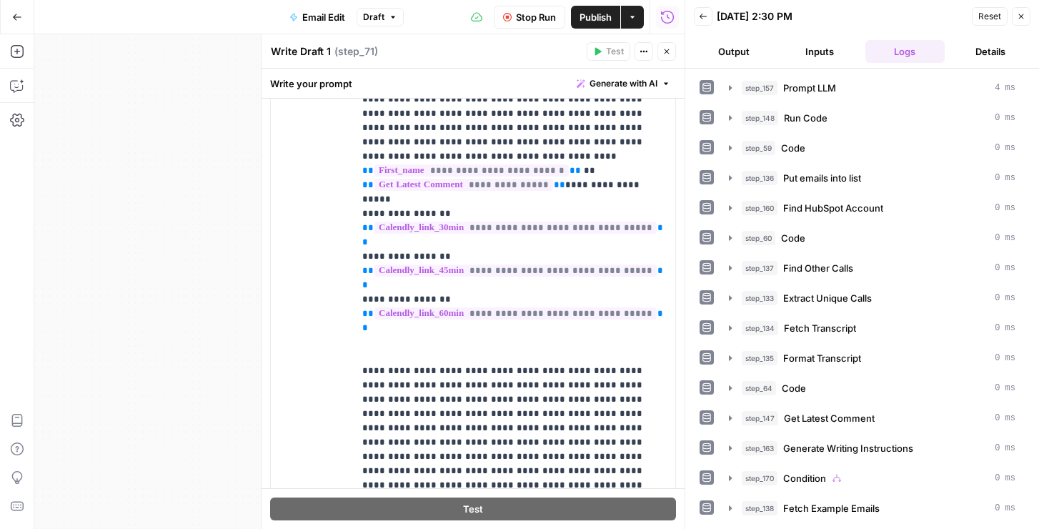
scroll to position [914, 0]
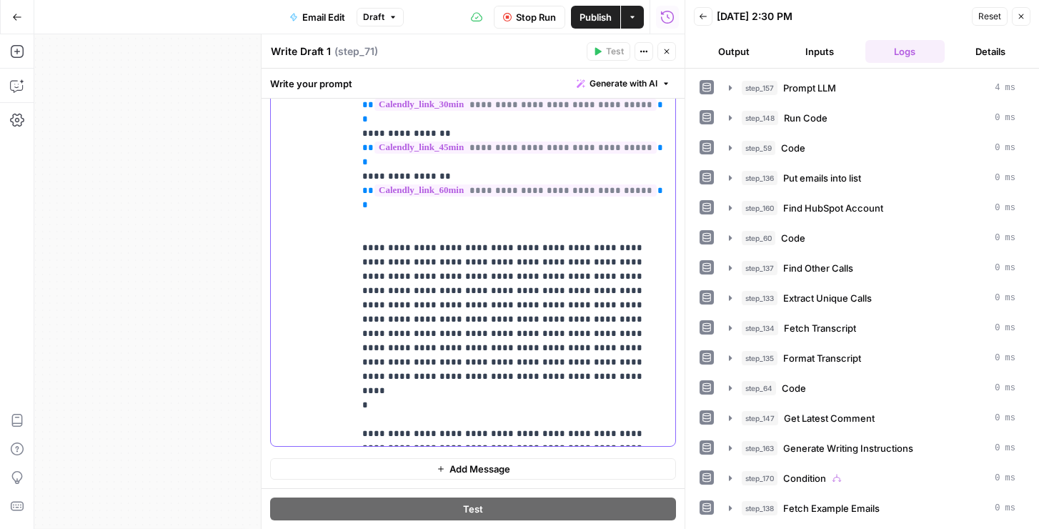
paste div
click at [711, 49] on button "Output" at bounding box center [734, 51] width 80 height 23
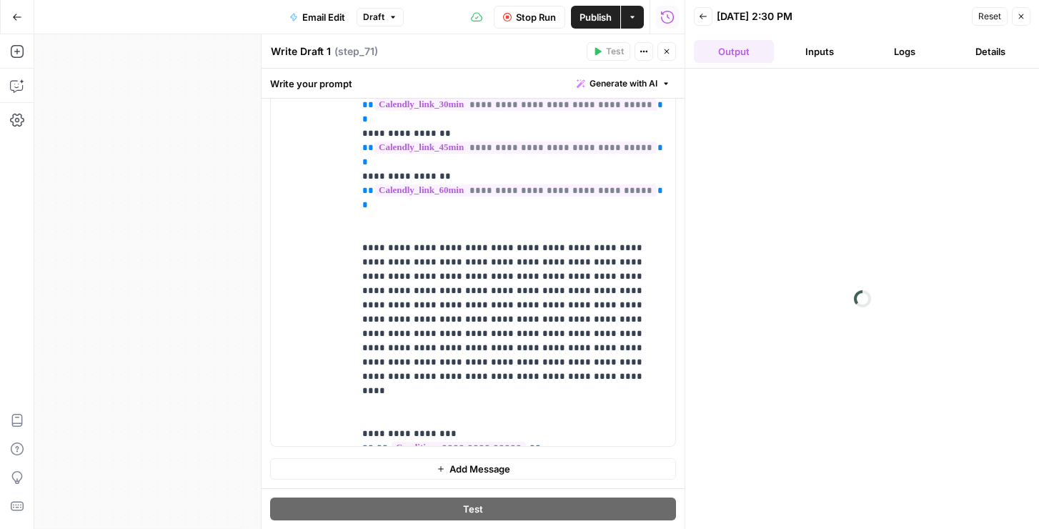
click at [661, 54] on button "Close" at bounding box center [666, 51] width 19 height 19
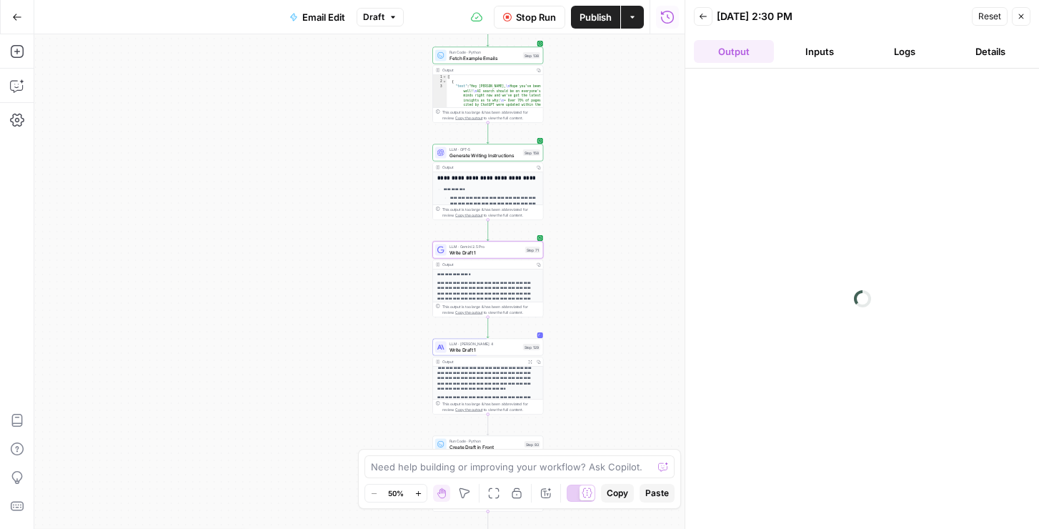
scroll to position [124, 0]
click at [907, 44] on button "Logs" at bounding box center [905, 51] width 80 height 23
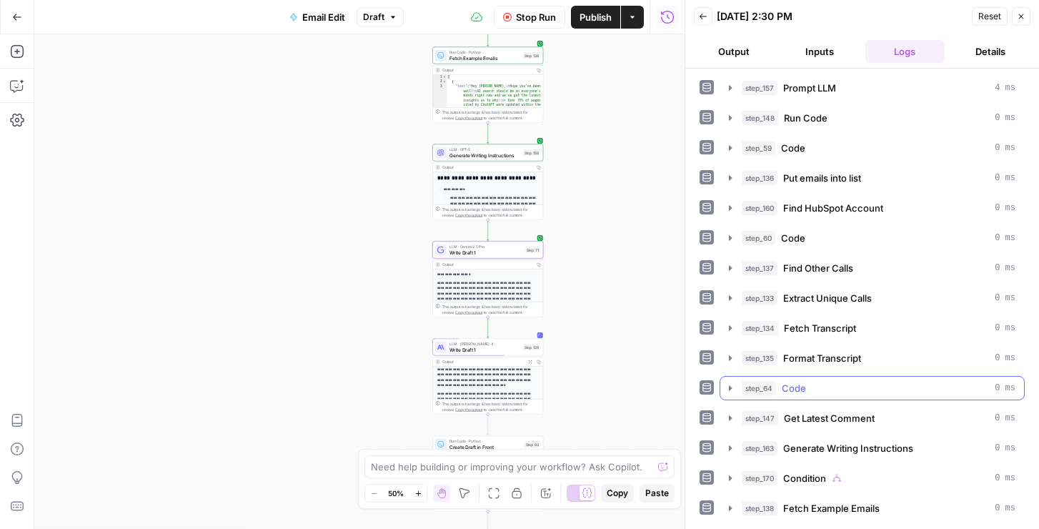
scroll to position [84, 0]
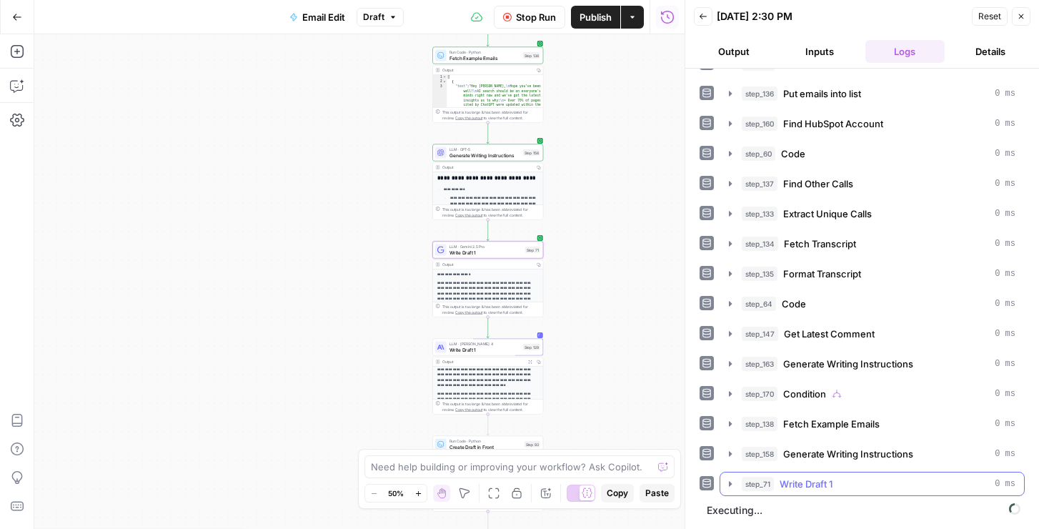
click at [791, 476] on button "step_71 Write Draft 1 0 ms" at bounding box center [872, 483] width 304 height 23
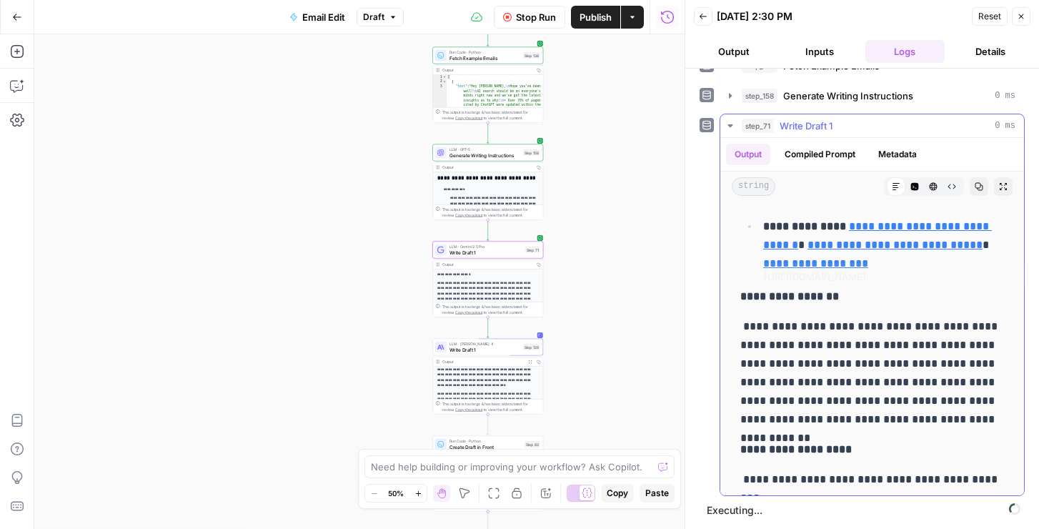
scroll to position [1483, 0]
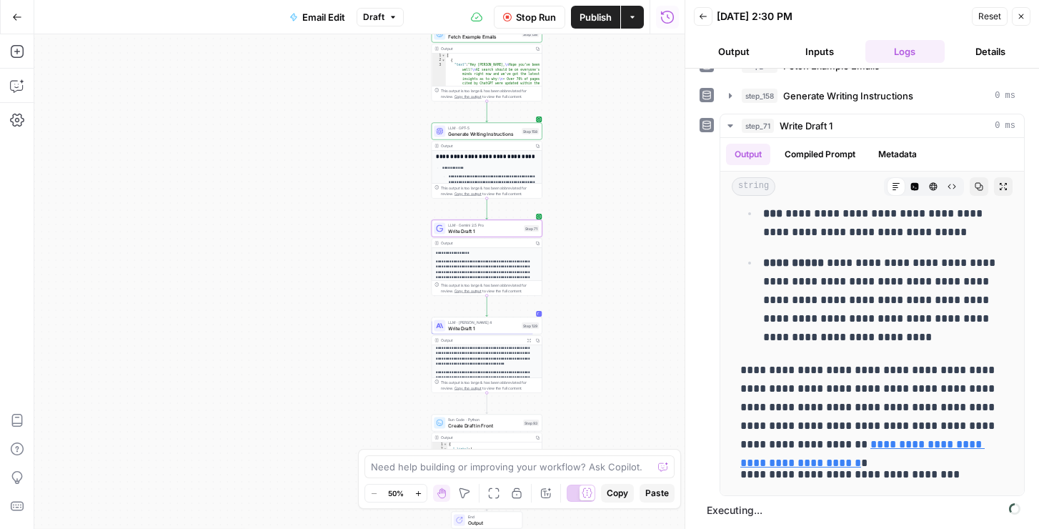
click at [725, 45] on button "Output" at bounding box center [734, 51] width 80 height 23
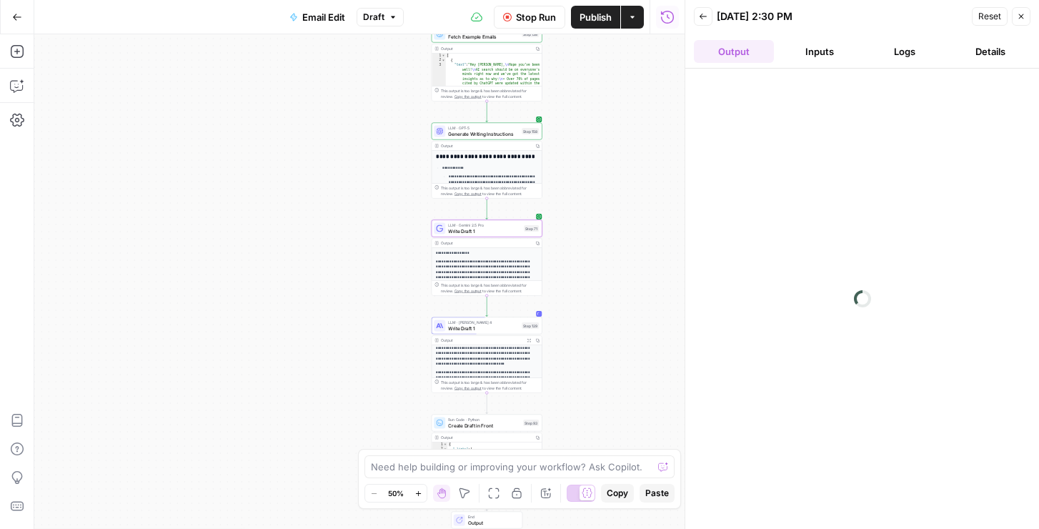
click at [696, 16] on button "Back" at bounding box center [703, 16] width 19 height 19
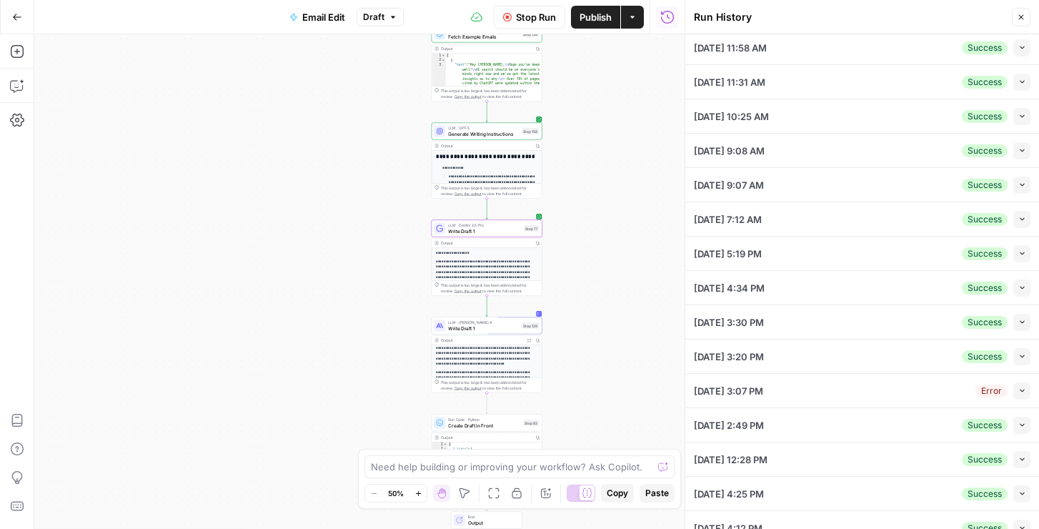
scroll to position [191, 0]
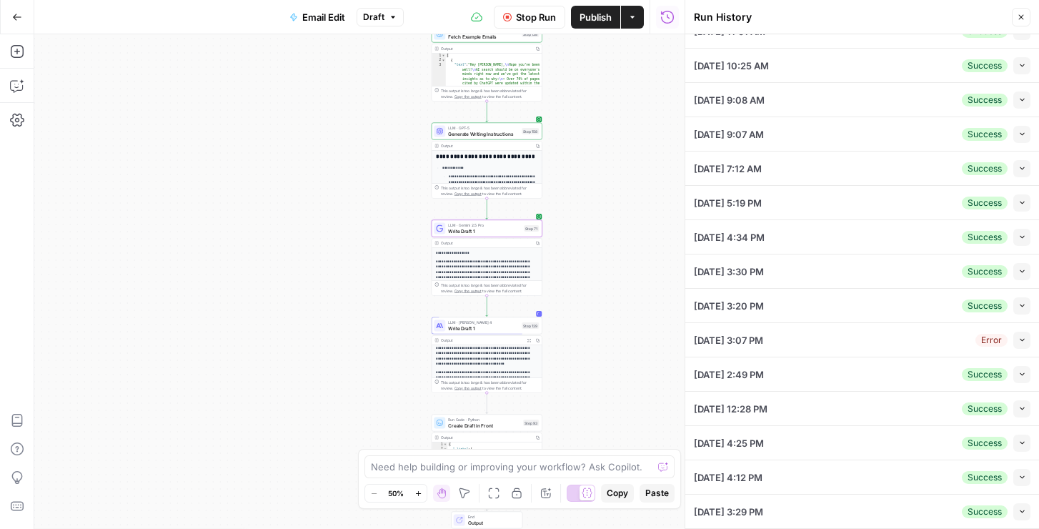
click at [529, 339] on icon "button" at bounding box center [529, 340] width 4 height 4
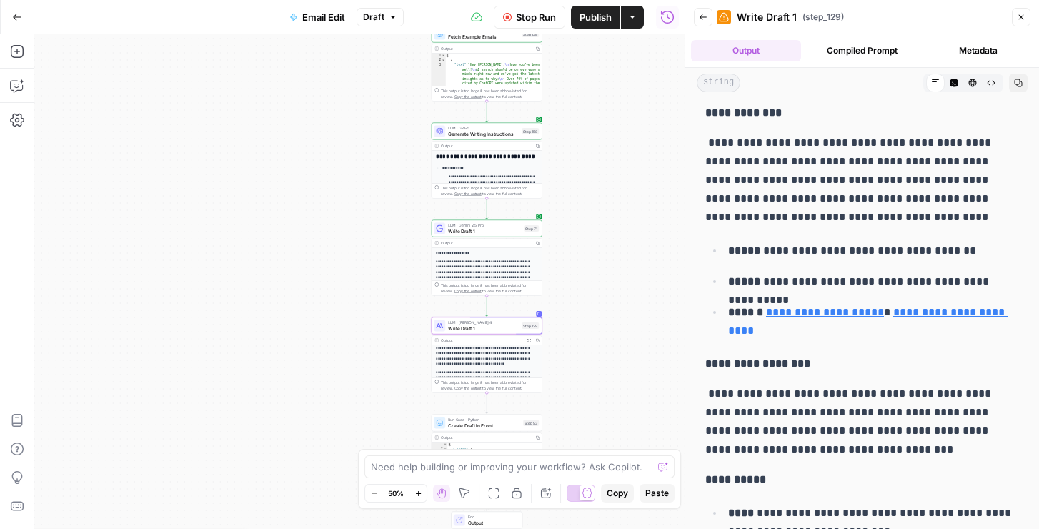
scroll to position [0, 0]
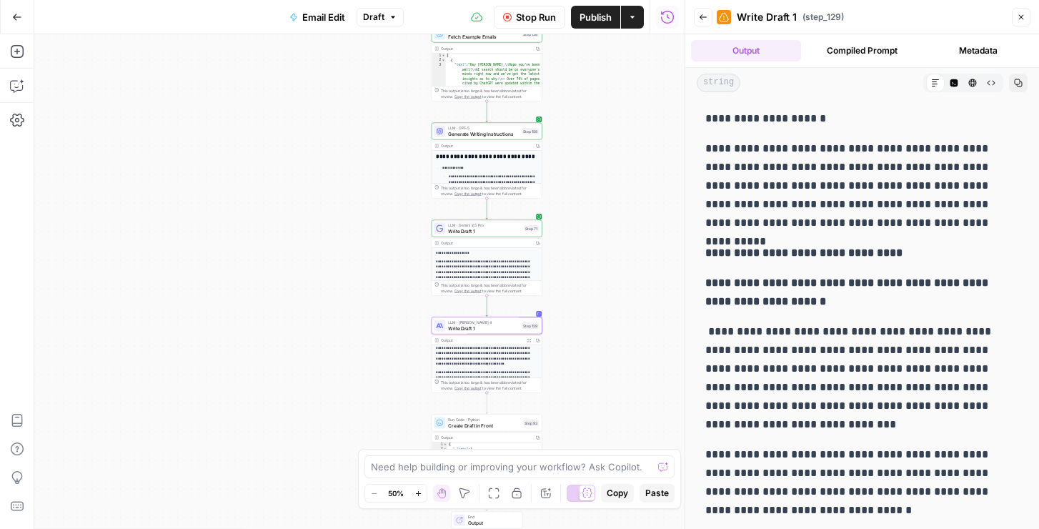
click at [702, 14] on icon "button" at bounding box center [703, 17] width 9 height 9
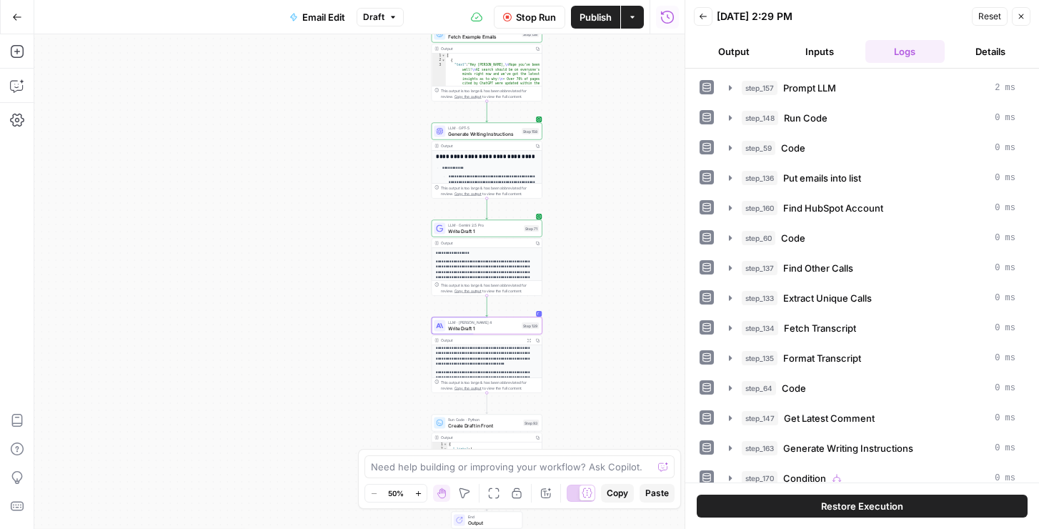
click at [708, 24] on button "Back" at bounding box center [703, 16] width 19 height 19
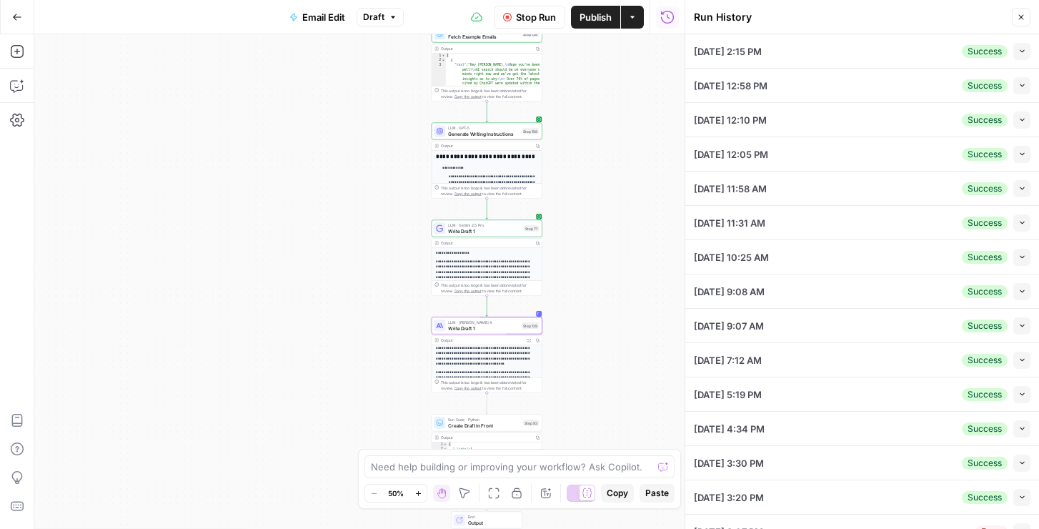
click at [1024, 17] on span "Close" at bounding box center [1024, 17] width 1 height 1
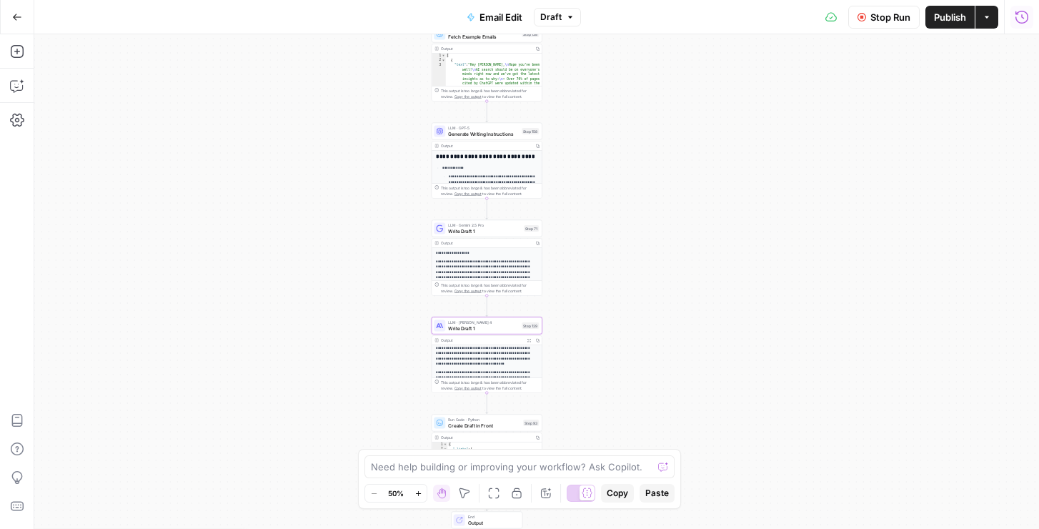
click at [528, 339] on icon "button" at bounding box center [529, 340] width 4 height 4
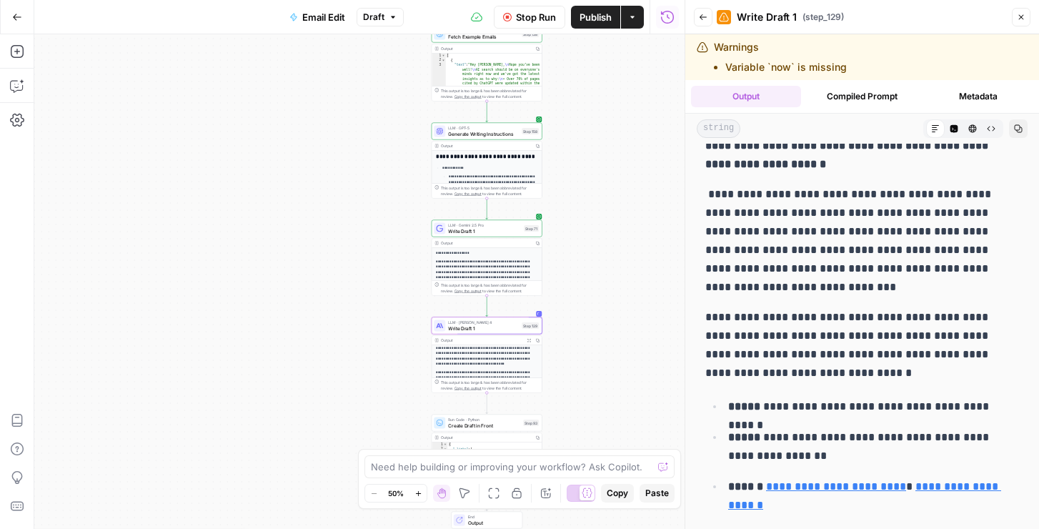
scroll to position [201, 0]
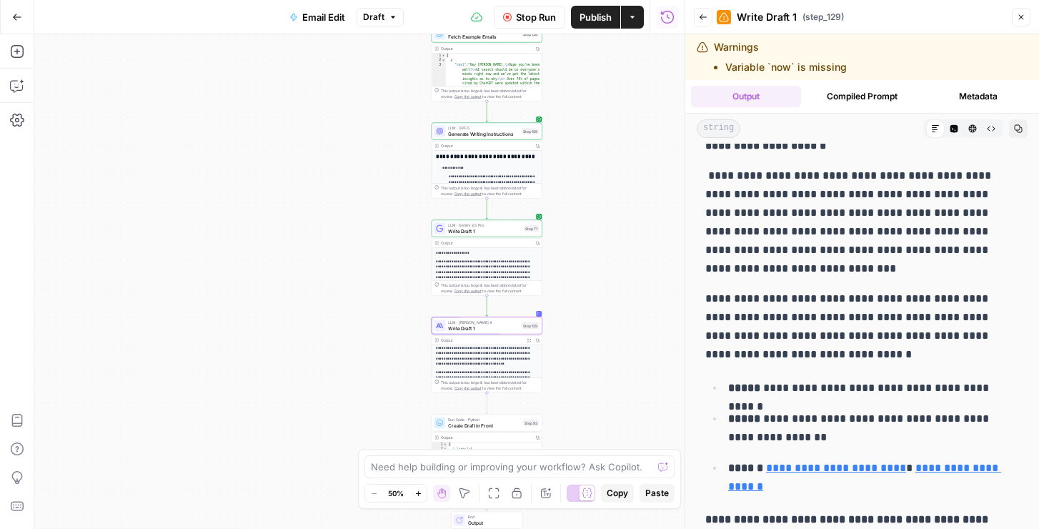
click at [807, 464] on link "**********" at bounding box center [836, 467] width 140 height 11
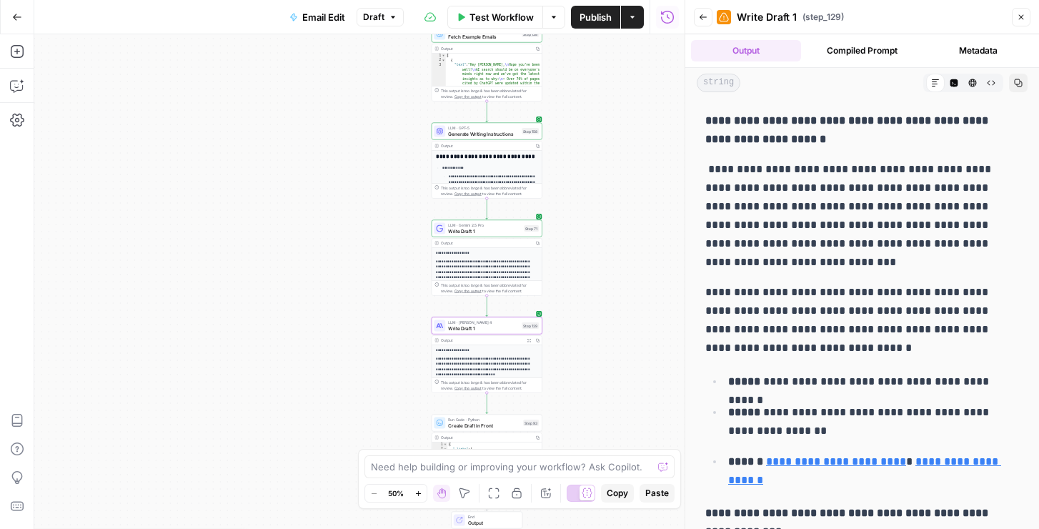
scroll to position [0, 0]
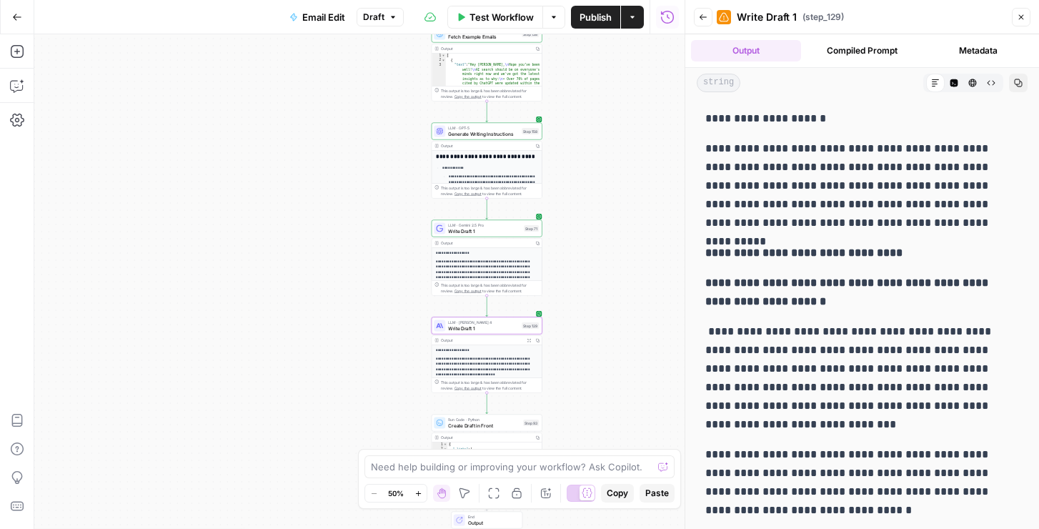
drag, startPoint x: 747, startPoint y: 381, endPoint x: 705, endPoint y: 121, distance: 262.7
